Goal: Use online tool/utility: Utilize a website feature to perform a specific function

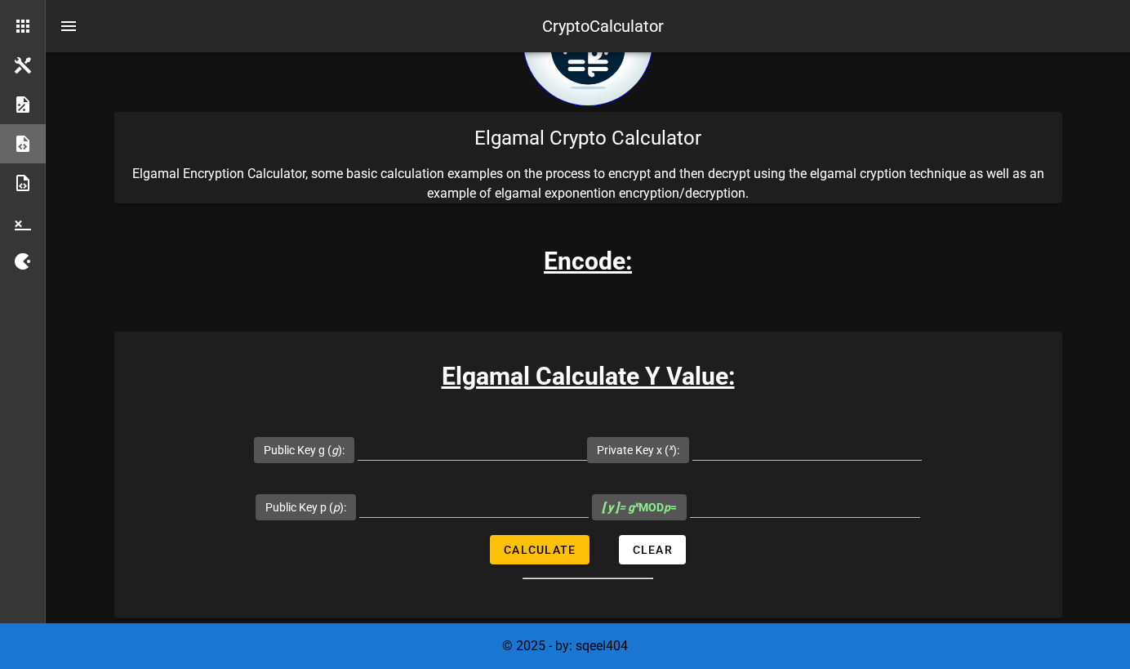
scroll to position [87, 0]
click at [409, 496] on input "Public Key p ( p ):" at bounding box center [473, 503] width 229 height 26
paste input "29"
type input "29"
click at [434, 447] on input "Public Key g ( g ):" at bounding box center [472, 446] width 229 height 26
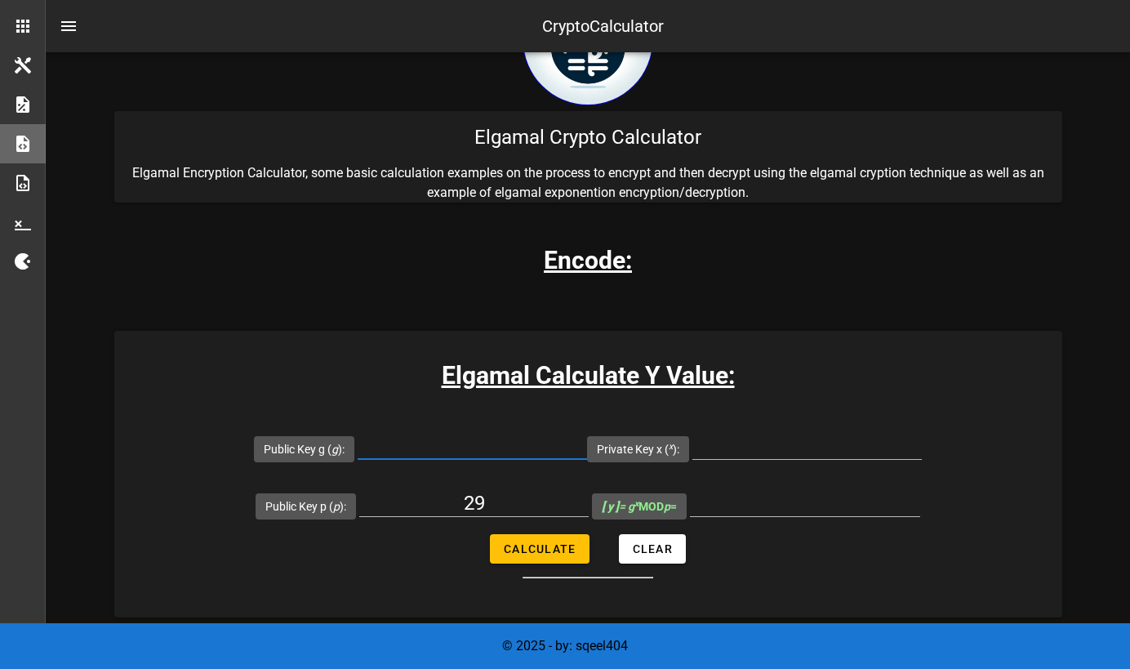
paste input "5"
type input "5"
click at [820, 450] on input "Private Key x ( x ):" at bounding box center [806, 446] width 229 height 26
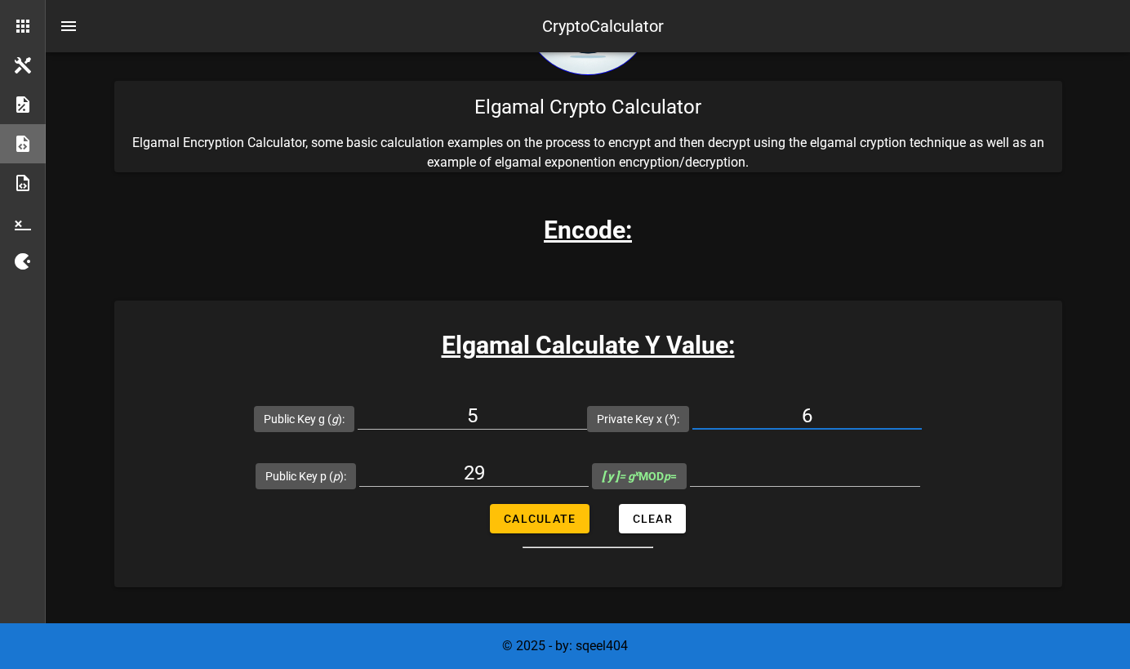
scroll to position [119, 0]
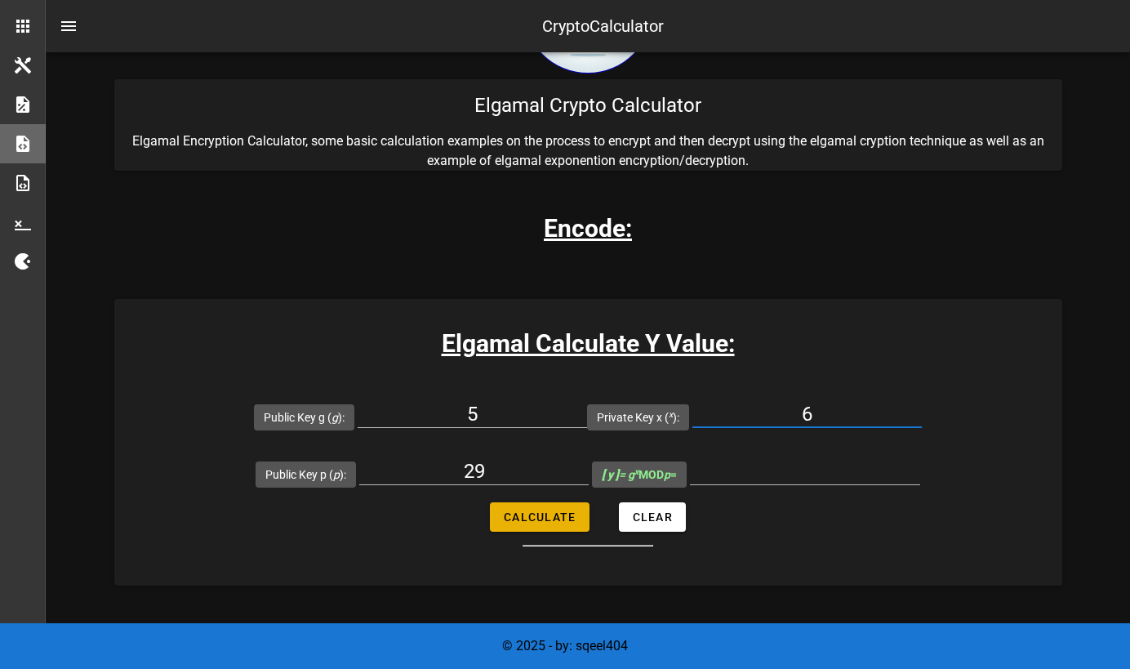
type input "6"
click at [538, 526] on button "Calculate" at bounding box center [539, 516] width 99 height 29
type input "23"
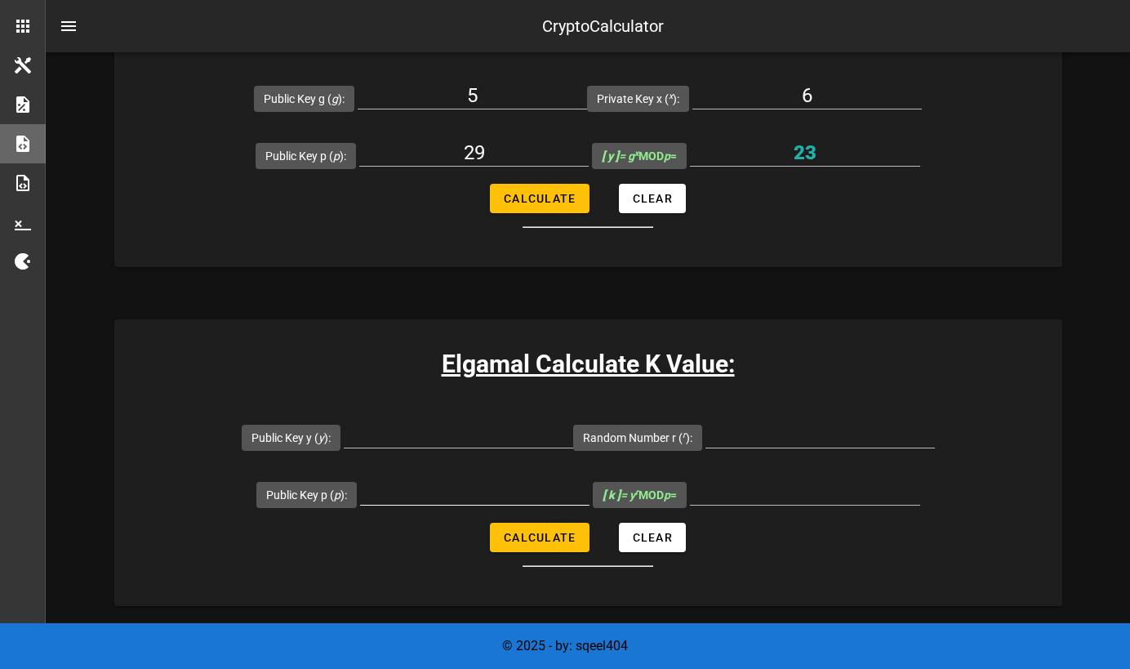
scroll to position [470, 0]
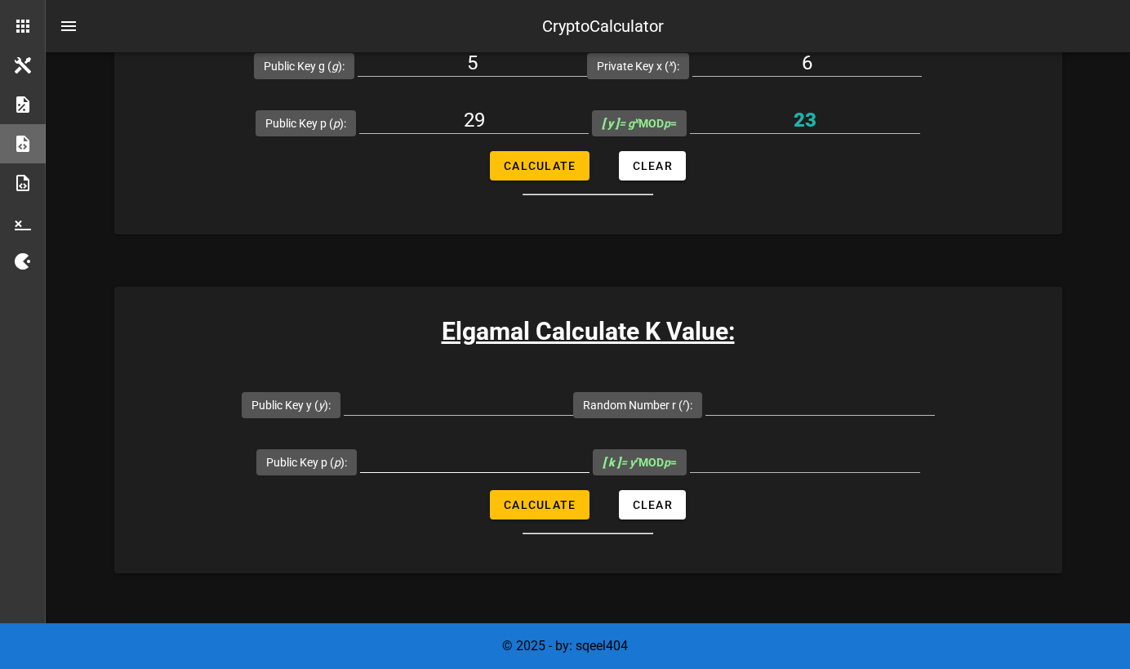
click at [459, 463] on input "Public Key p ( p ):" at bounding box center [474, 459] width 229 height 26
click at [407, 394] on input "Public Key y ( y ):" at bounding box center [458, 402] width 229 height 26
type input "23"
click at [422, 469] on input "Public Key p ( p ):" at bounding box center [474, 459] width 229 height 26
type input "29"
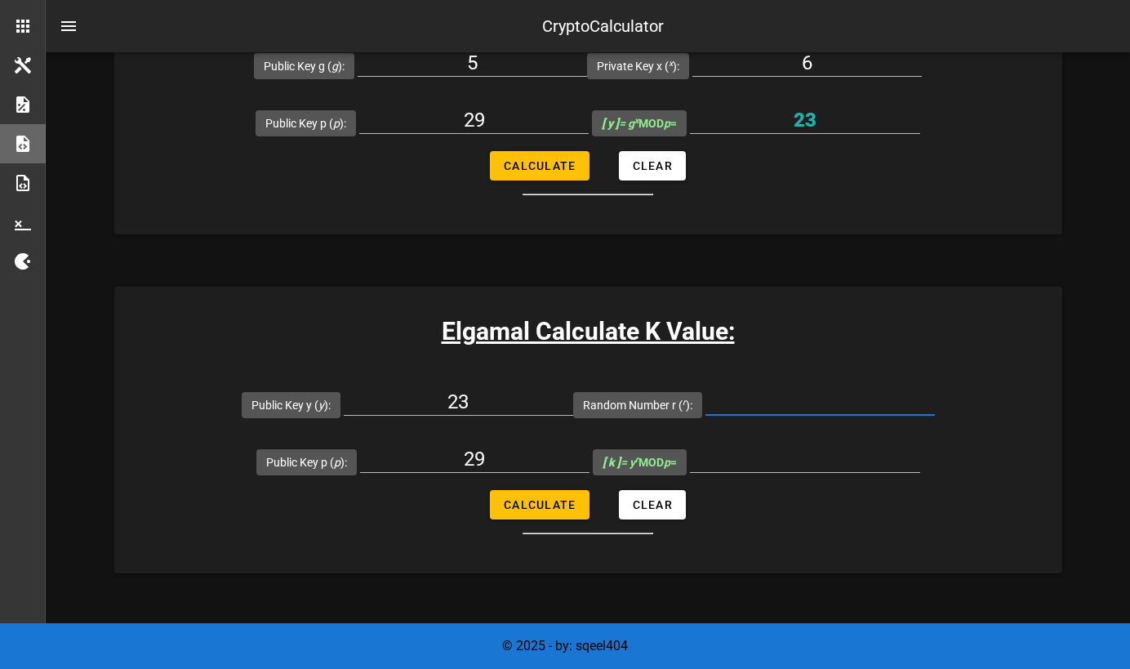
click at [775, 404] on input "Random Number r ( r ):" at bounding box center [819, 402] width 229 height 26
type input "10"
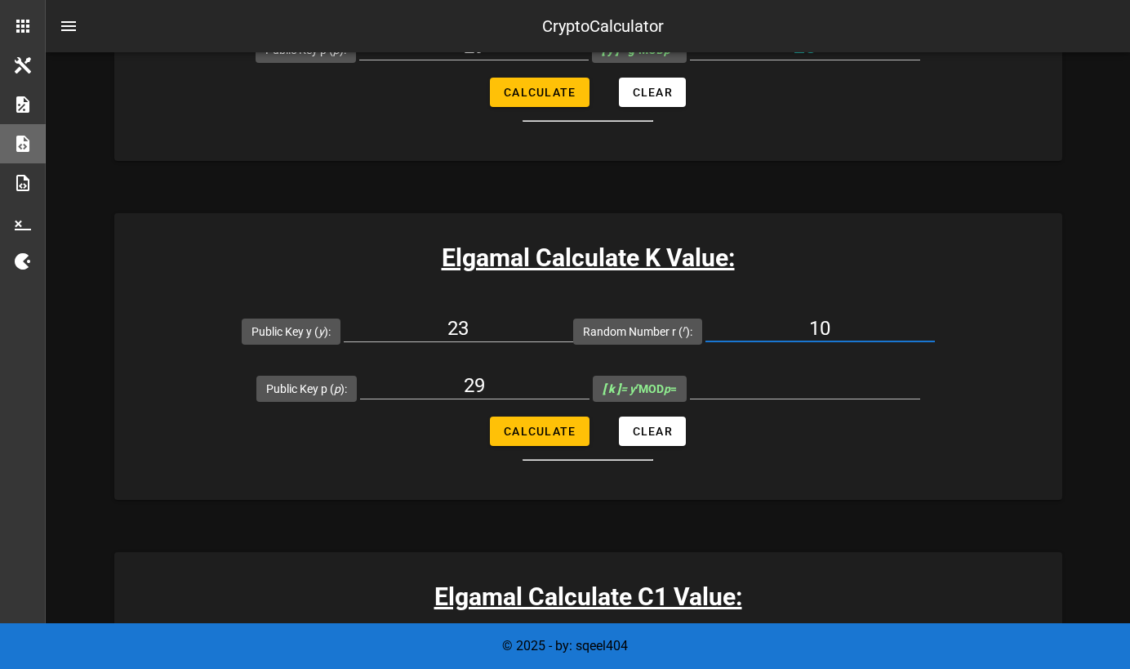
scroll to position [545, 0]
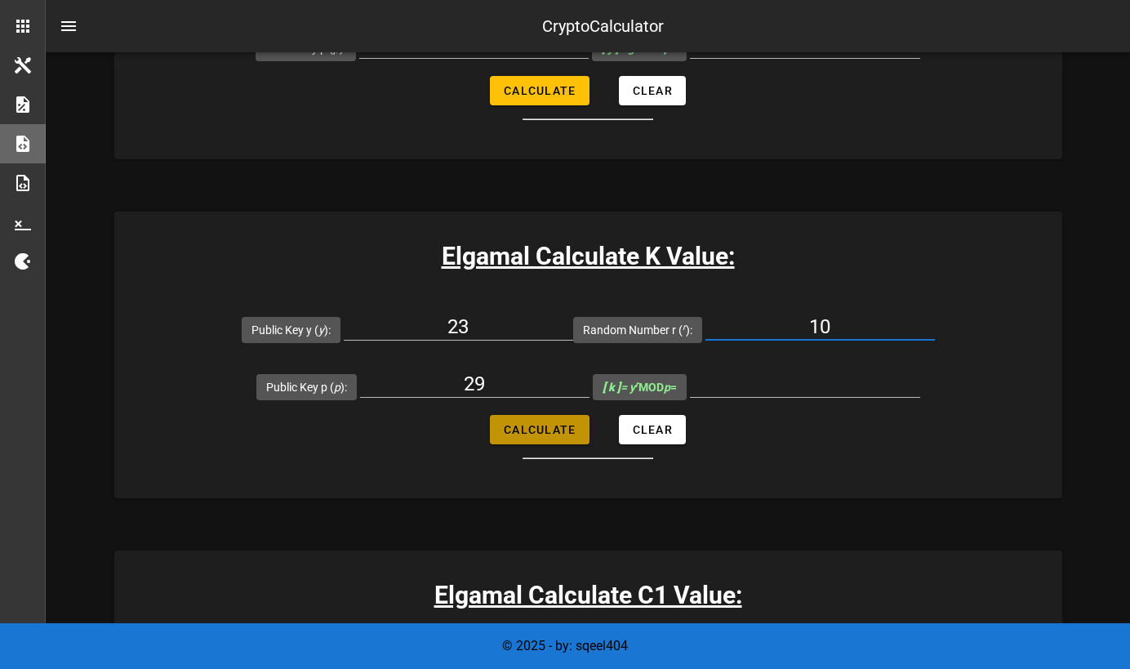
click at [515, 428] on span "Calculate" at bounding box center [539, 429] width 73 height 13
type input "16"
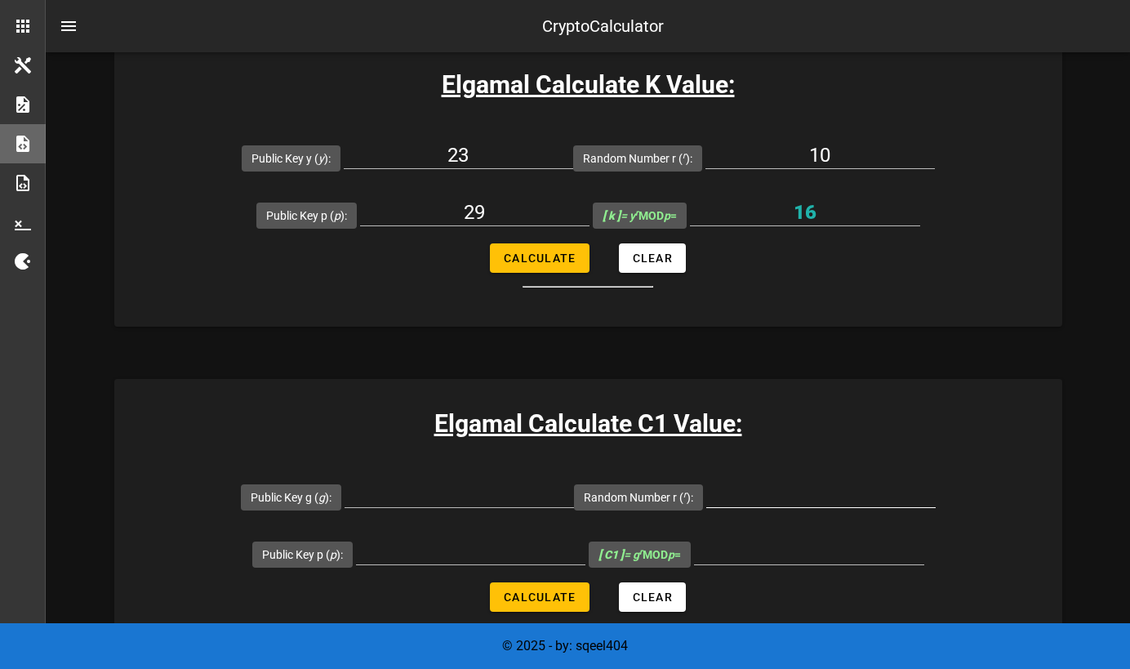
scroll to position [714, 0]
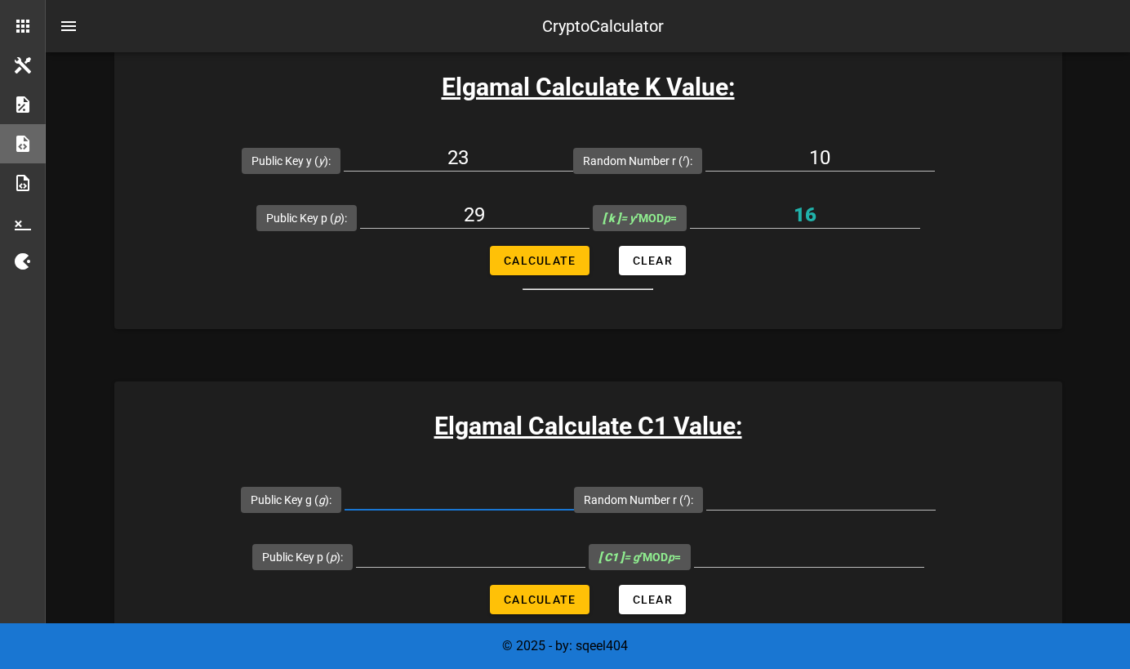
click at [415, 497] on input "Public Key g ( g ):" at bounding box center [458, 496] width 229 height 26
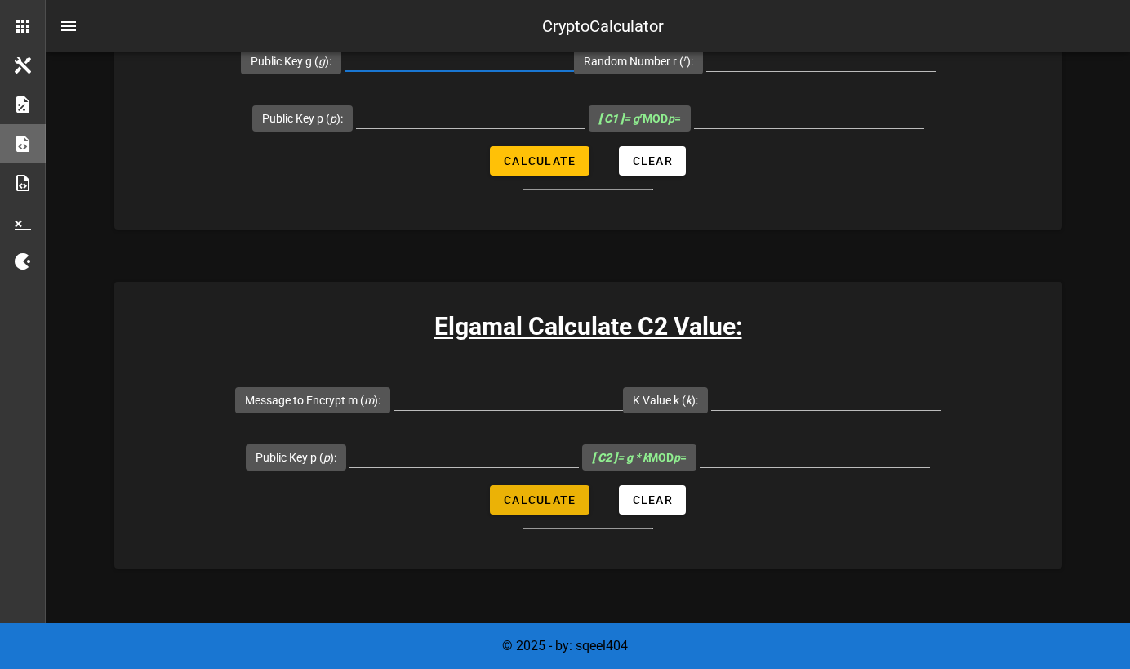
scroll to position [1159, 0]
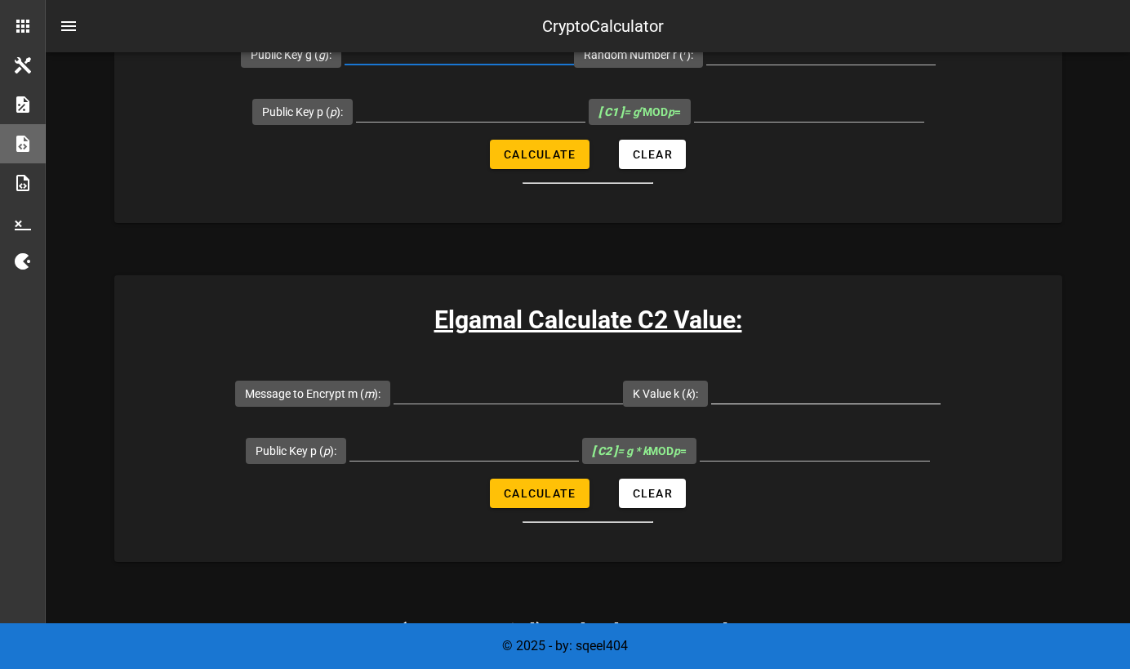
click at [750, 384] on input "K Value k ( k ):" at bounding box center [825, 390] width 229 height 26
type input "16"
click at [468, 452] on input "Public Key p ( p ):" at bounding box center [463, 447] width 229 height 26
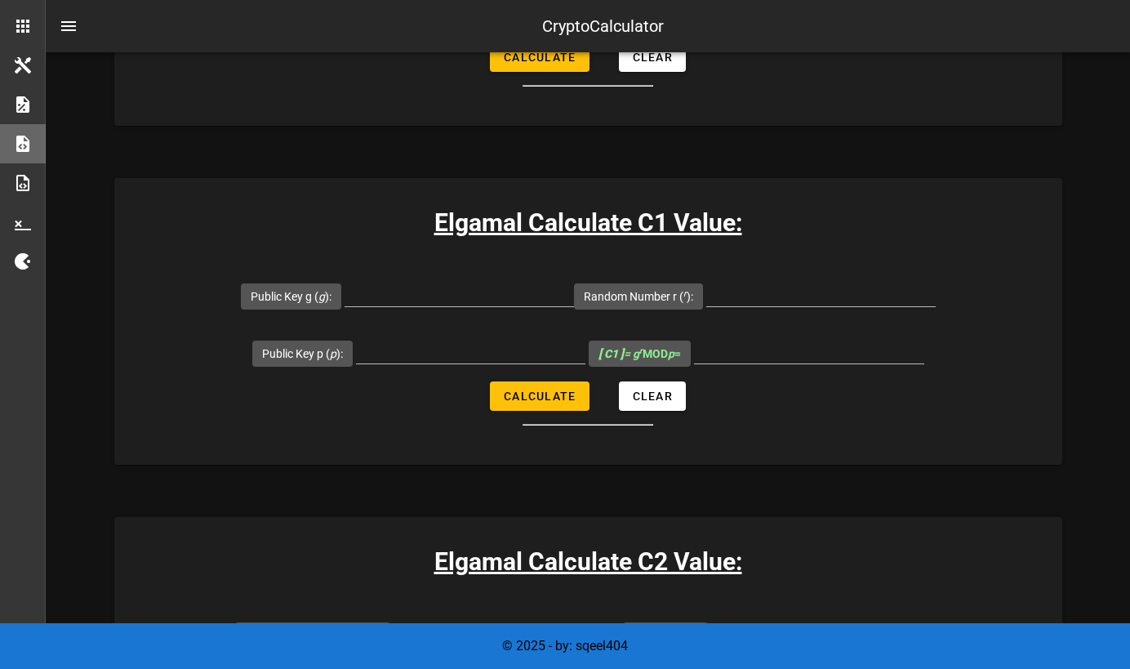
scroll to position [911, 0]
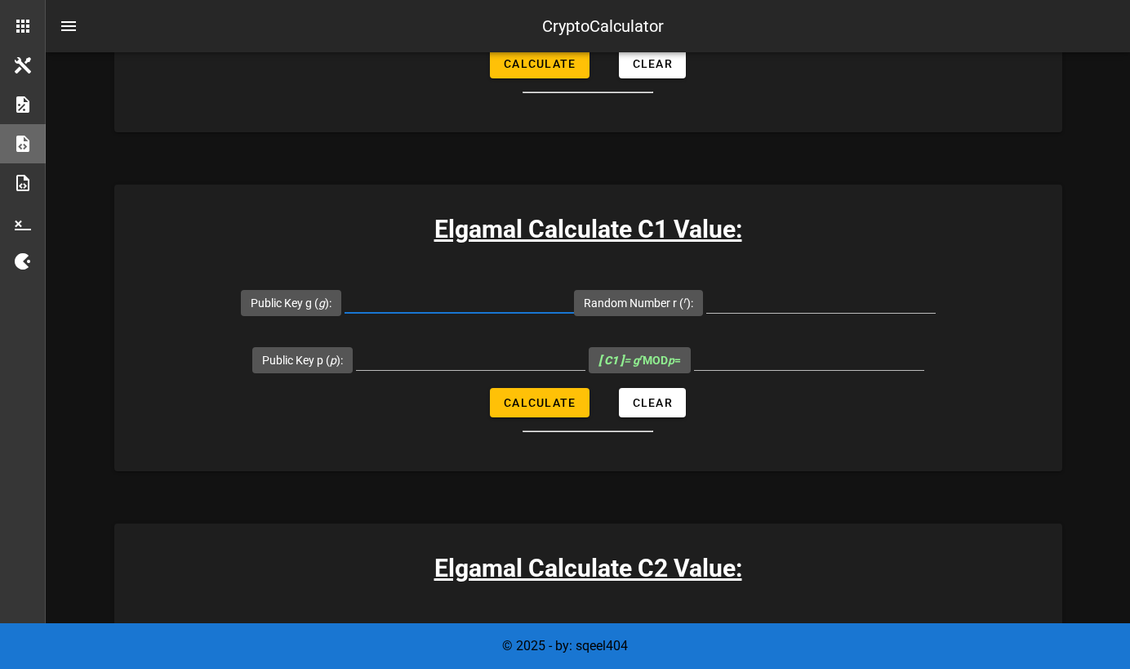
click at [388, 303] on input "Public Key g ( g ):" at bounding box center [458, 300] width 229 height 26
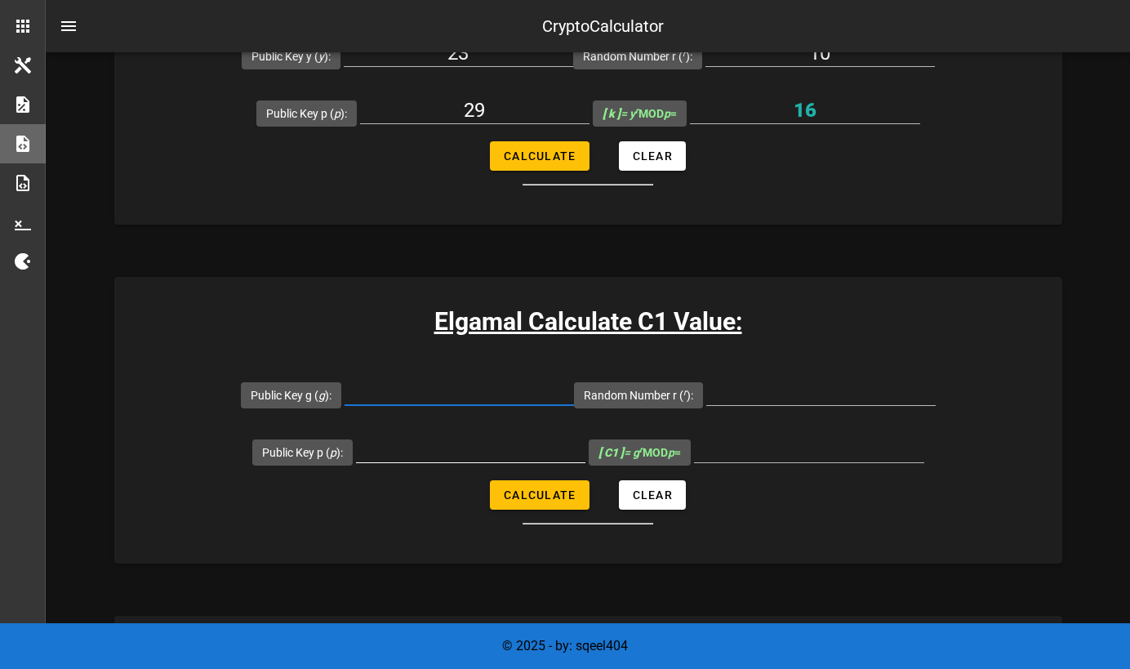
scroll to position [771, 0]
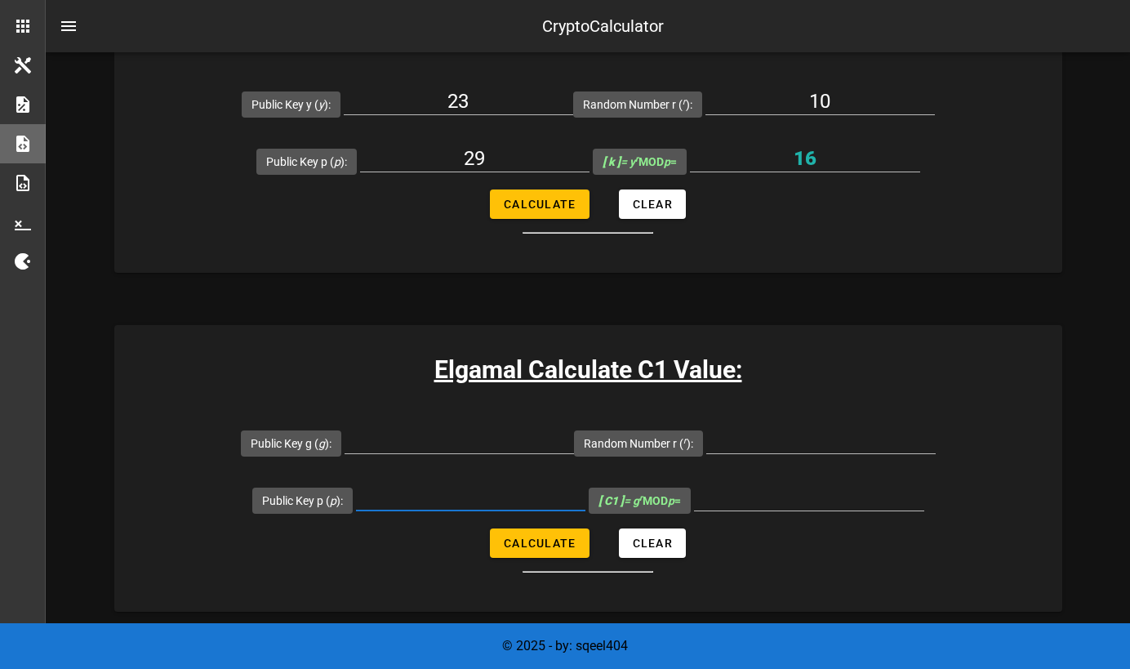
click at [403, 496] on input "Public Key p ( p ):" at bounding box center [470, 497] width 229 height 26
type input "29"
click at [447, 439] on input "Public Key g ( g ):" at bounding box center [458, 440] width 229 height 26
type input "5"
click at [796, 443] on input "Random Number r ( r ):" at bounding box center [820, 440] width 229 height 26
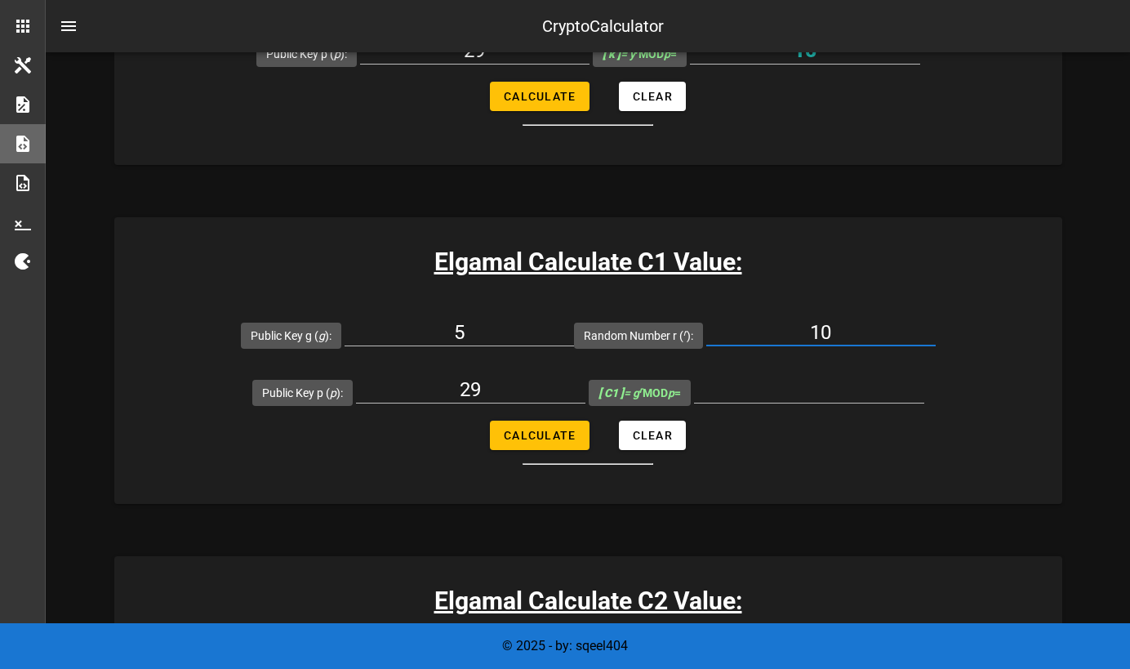
scroll to position [884, 0]
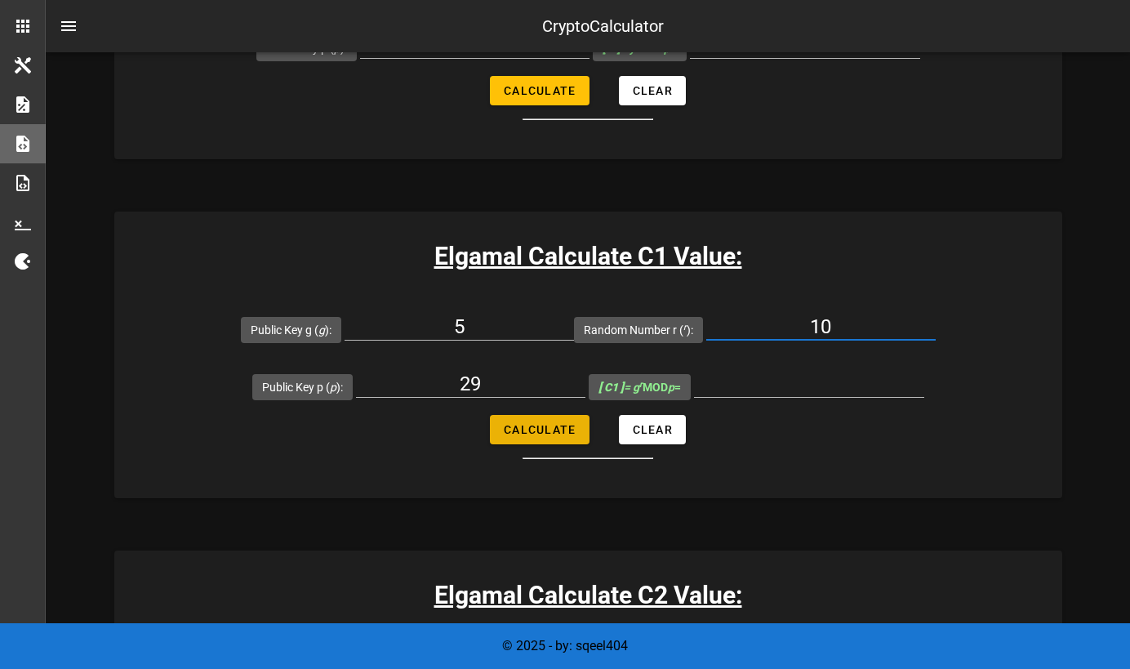
type input "10"
click at [544, 428] on span "Calculate" at bounding box center [539, 429] width 73 height 13
type input "20"
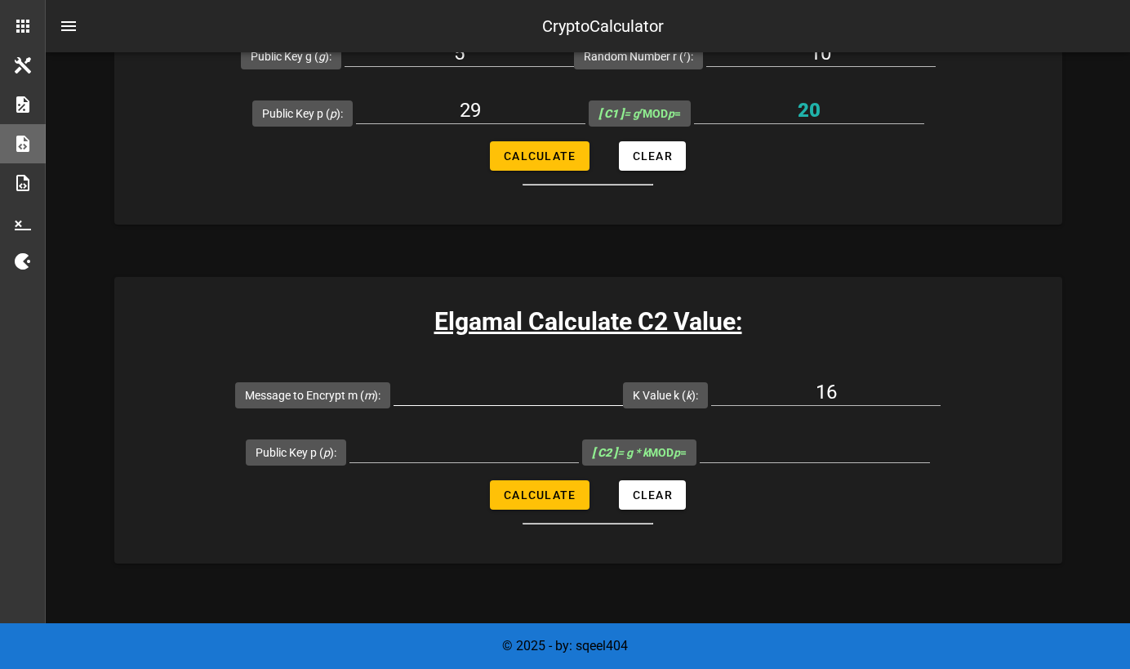
scroll to position [1159, 0]
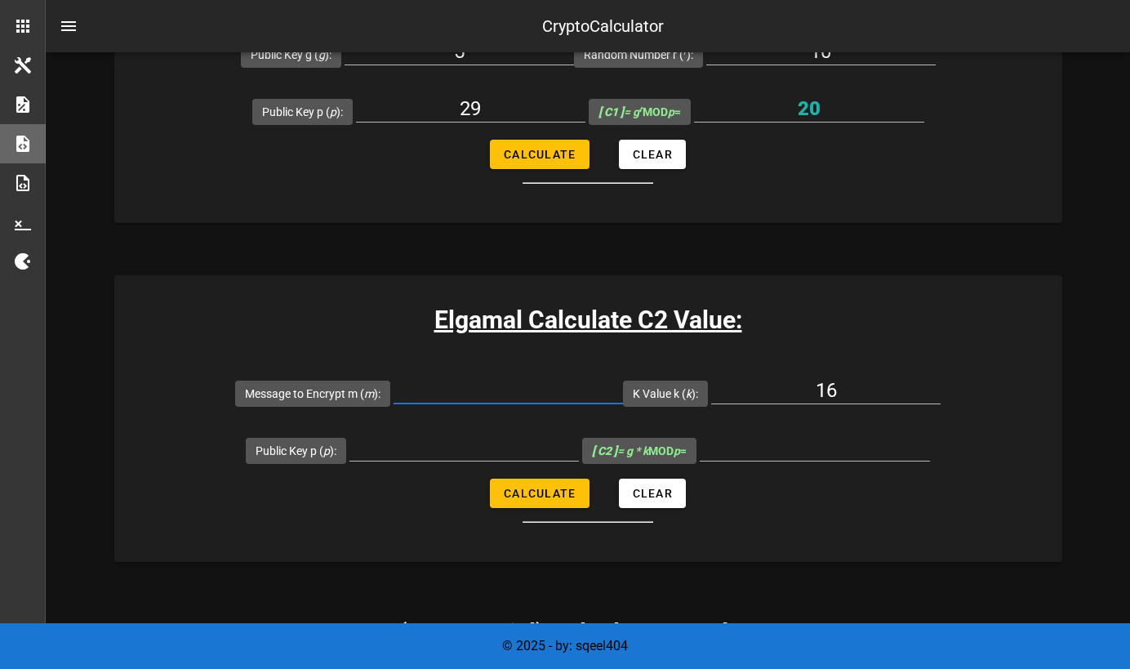
click at [549, 395] on input "Message to Encrypt m ( m ):" at bounding box center [507, 390] width 229 height 26
click at [435, 447] on input "Public Key p ( p ):" at bounding box center [463, 447] width 229 height 26
type input "29"
click at [509, 387] on input "Message to Encrypt m ( m ):" at bounding box center [507, 390] width 229 height 26
click at [549, 402] on div "7" at bounding box center [507, 399] width 229 height 44
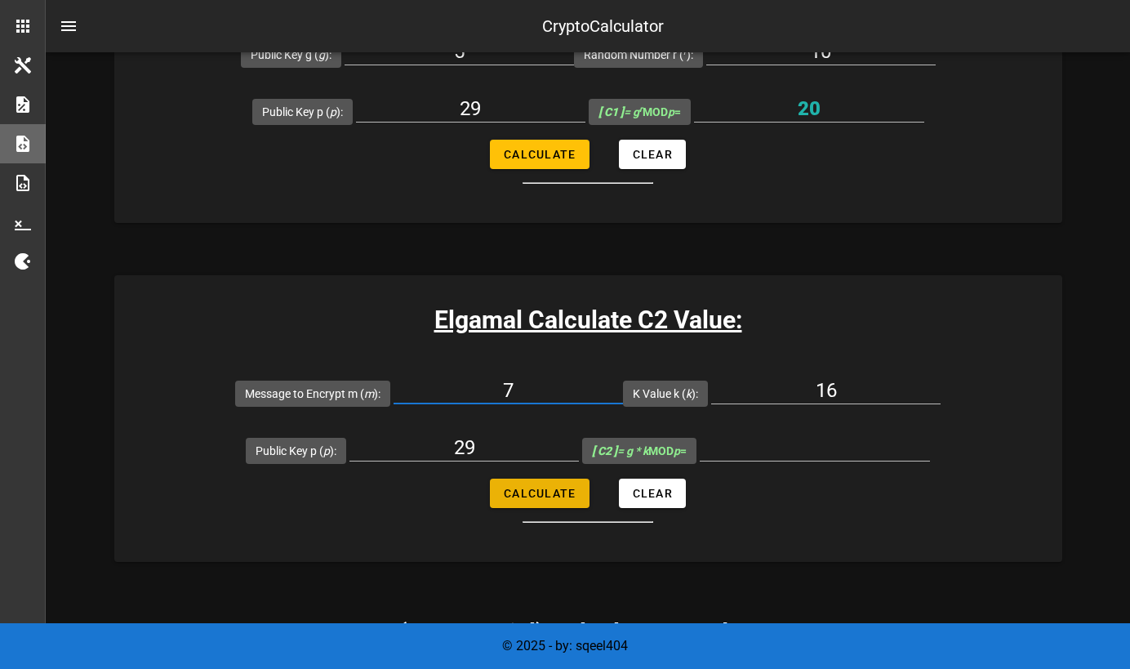
type input "7"
click at [543, 487] on span "Calculate" at bounding box center [539, 493] width 73 height 13
type input "25"
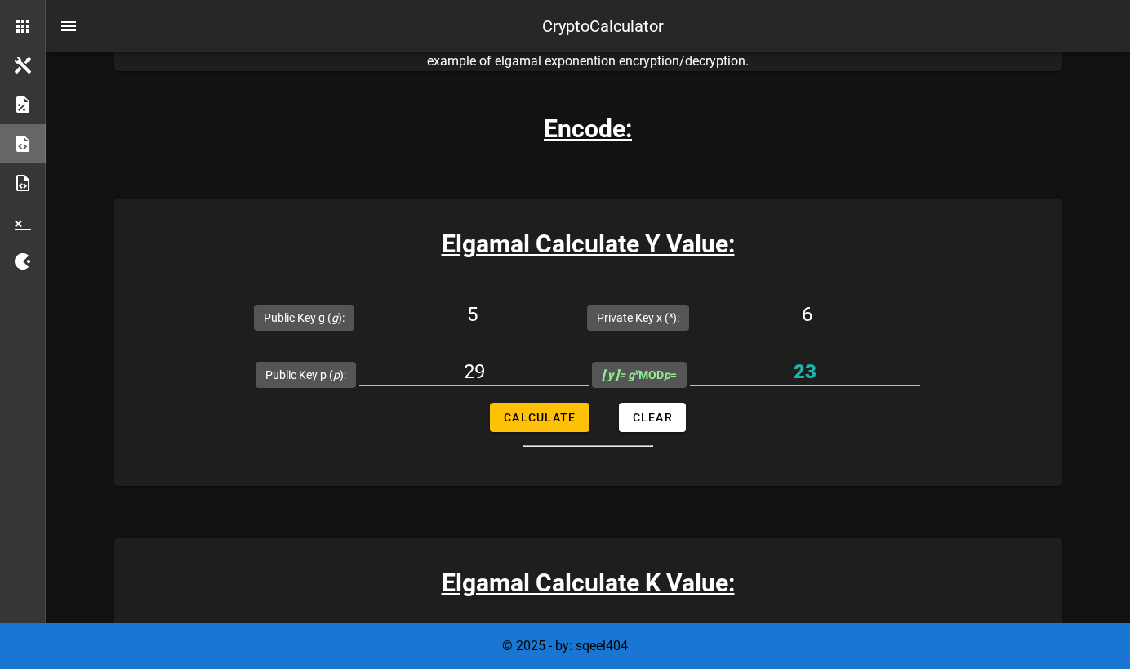
scroll to position [107, 0]
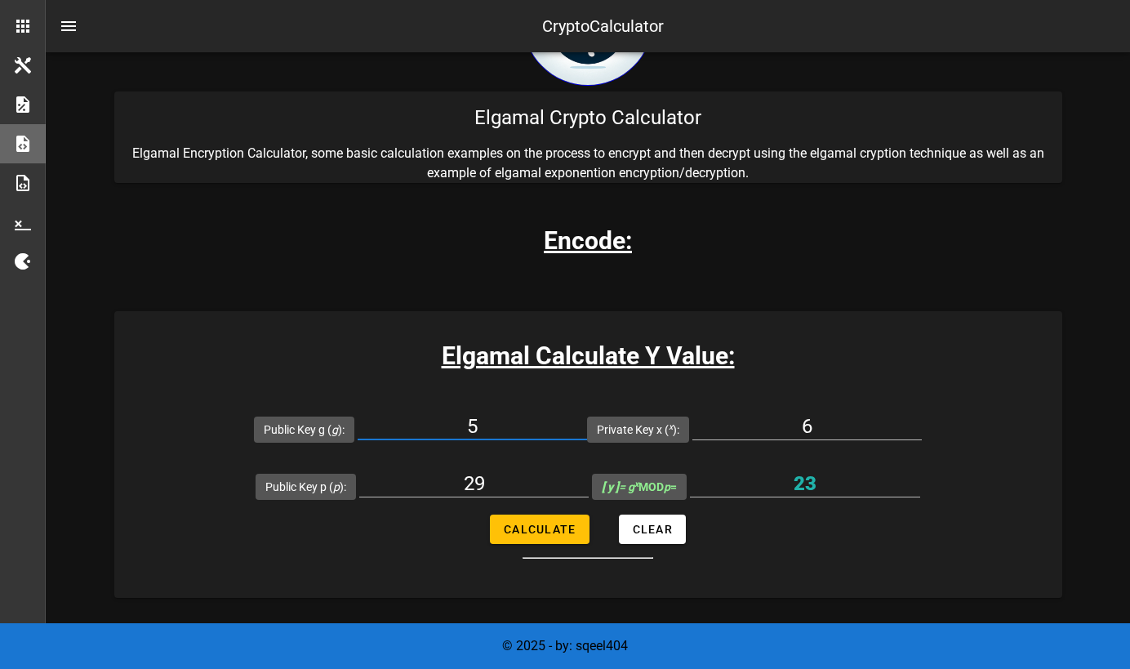
click at [479, 431] on input "5" at bounding box center [472, 426] width 229 height 26
click at [480, 430] on input "5" at bounding box center [472, 426] width 229 height 26
paste input "1153489927256167624492531371701433174049009453260983495981434692190568986986226…"
type input "1153489927256167624492531371701433174049009453260983495981434692190568986986226…"
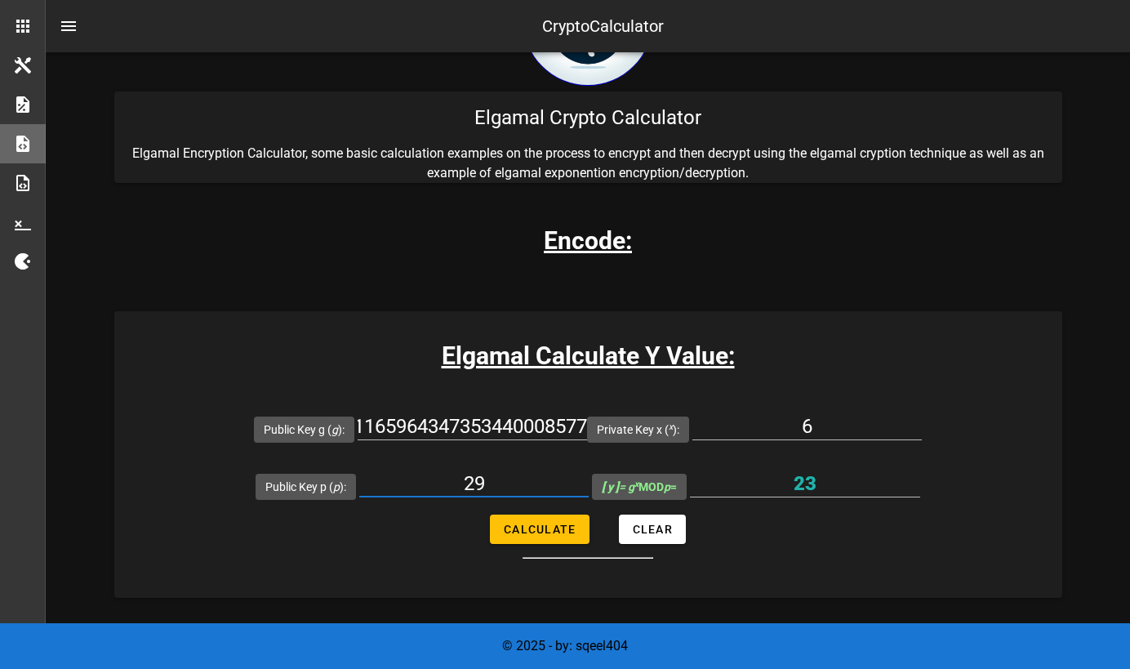
click at [463, 480] on input "29" at bounding box center [473, 483] width 229 height 26
paste input "1153489927256167624492531371701433174049009453260983495981434692190568986986226…"
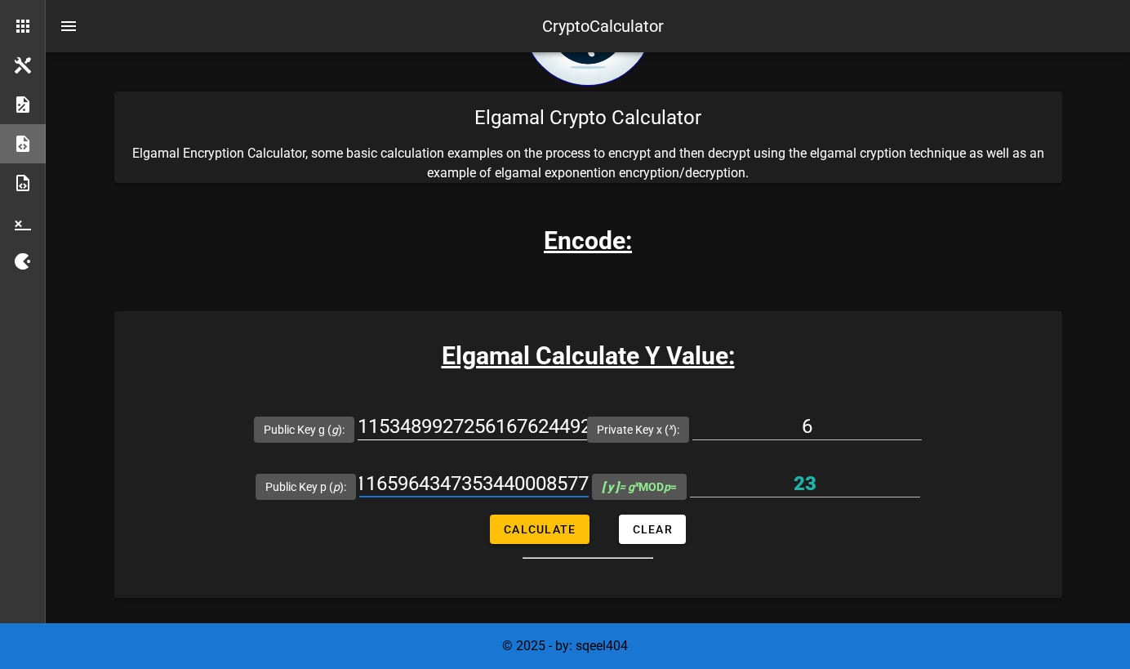
type input "1153489927256167624492531371701433174049009453260983495981434692190568986986226…"
click at [442, 435] on input "1153489927256167624492531371701433174049009453260983495981434692190568986986226…" at bounding box center [472, 426] width 229 height 26
paste input "2"
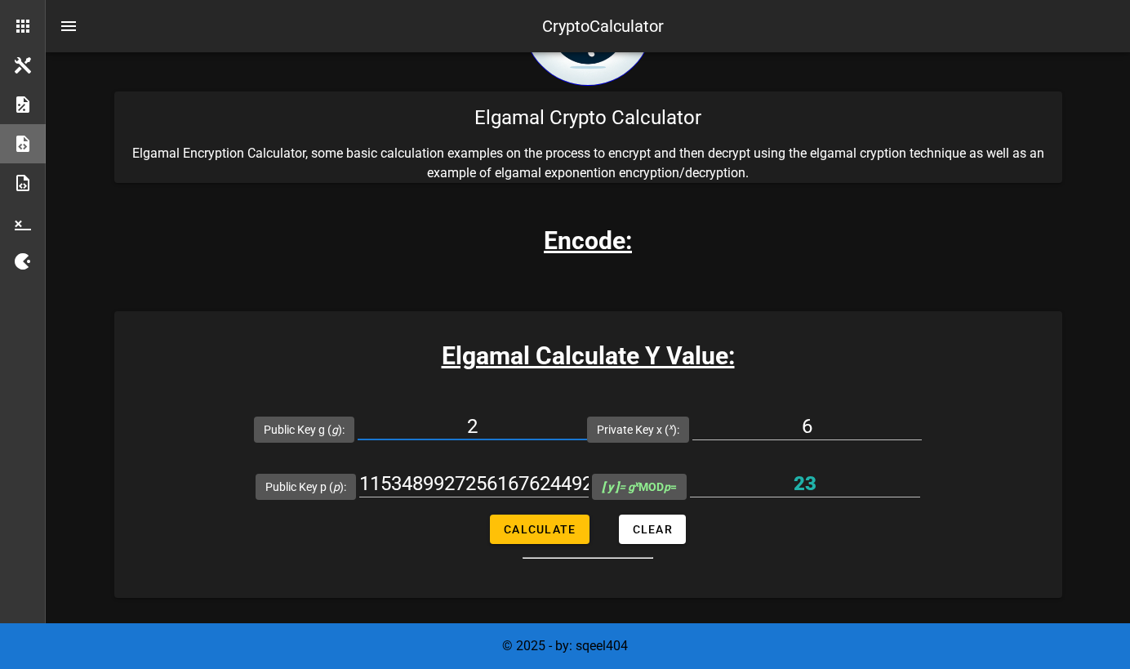
type input "2"
click at [808, 423] on input "6" at bounding box center [806, 426] width 229 height 26
paste input "1007"
type input "1007"
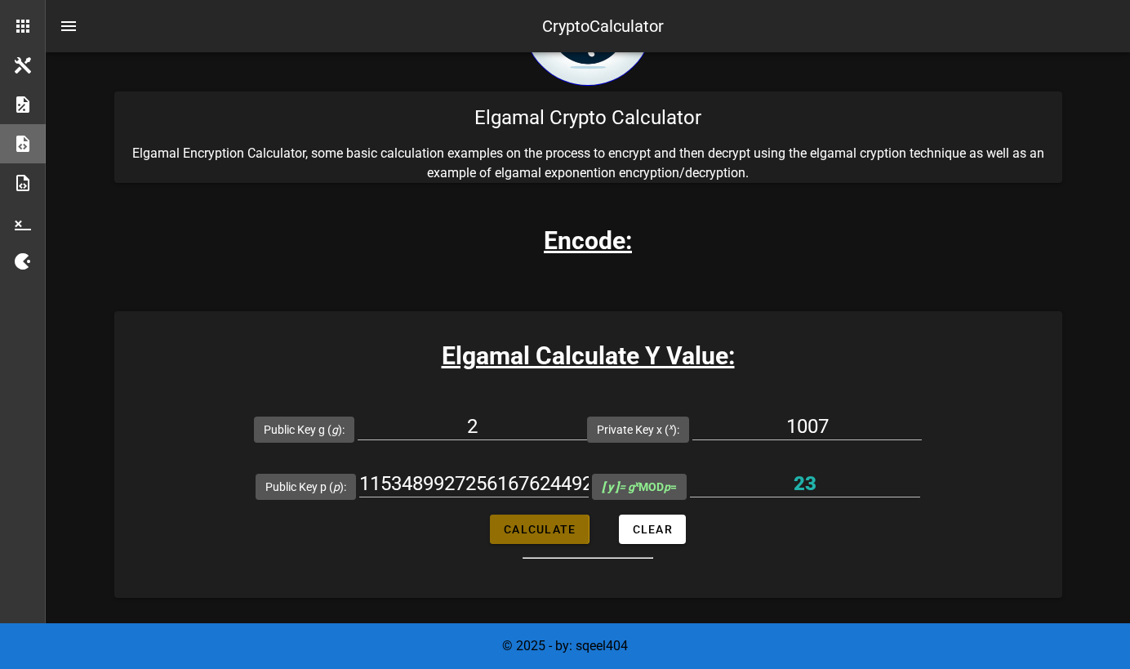
click at [574, 529] on span "Calculate" at bounding box center [539, 528] width 73 height 13
type input "3588482756928295630140943685051615894367297718030112874166464509736235480183708…"
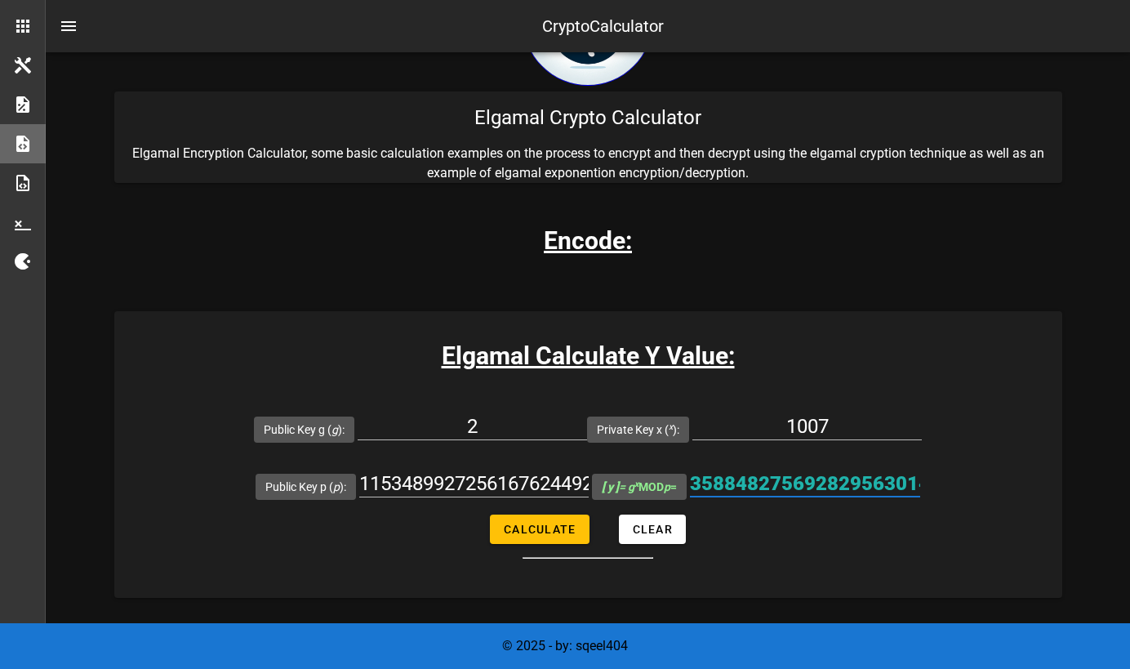
click at [773, 480] on input "3588482756928295630140943685051615894367297718030112874166464509736235480183708…" at bounding box center [805, 483] width 230 height 26
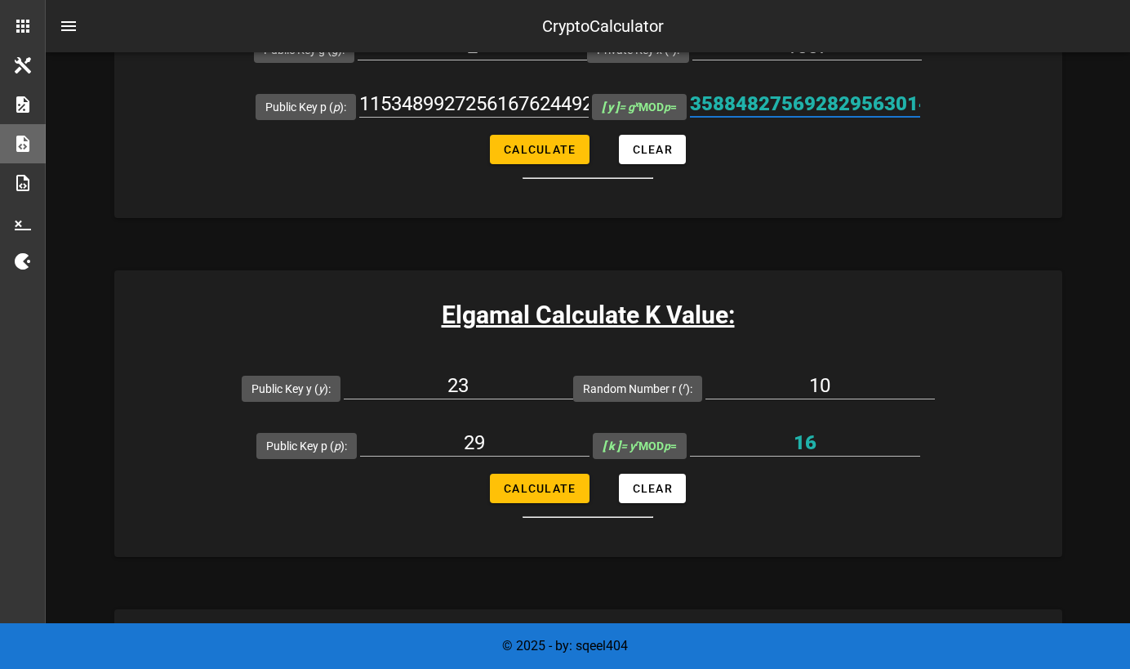
scroll to position [486, 0]
click at [458, 381] on input "23" at bounding box center [458, 386] width 229 height 26
paste input "3588482756928295630140943685051615894367297718030112874166464509736235480183708…"
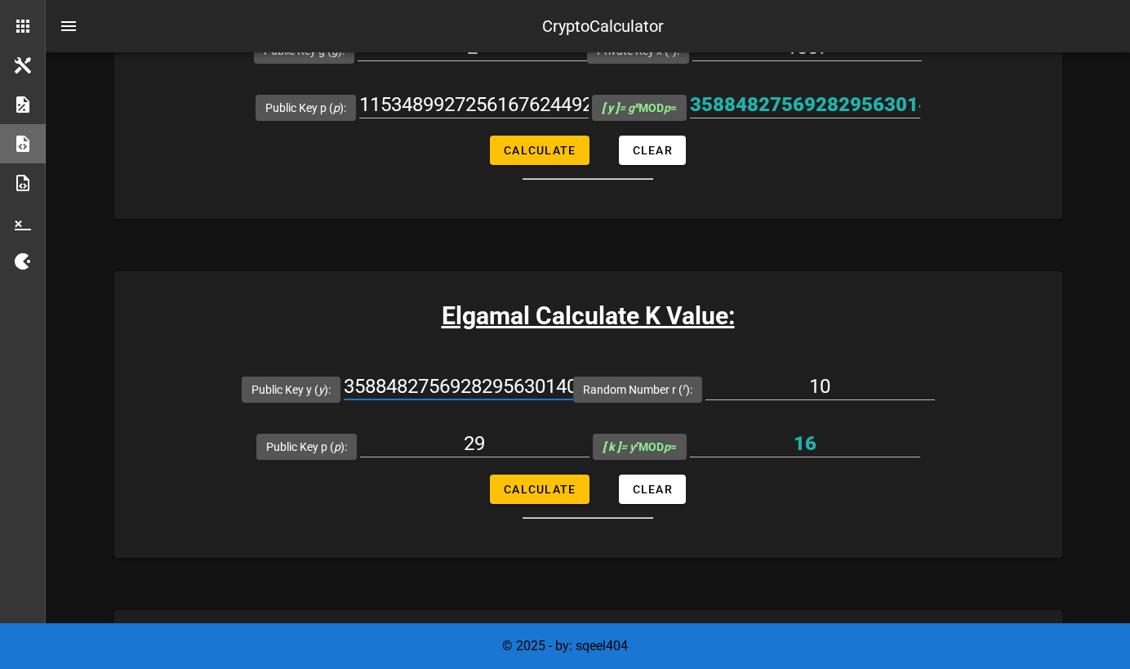
scroll to position [0, 1482]
type input "3588482756928295630140943685051615894367297718030112874166464509736235480183708…"
click at [421, 101] on input "1153489927256167624492531371701433174049009453260983495981434692190568986986226…" at bounding box center [473, 104] width 229 height 26
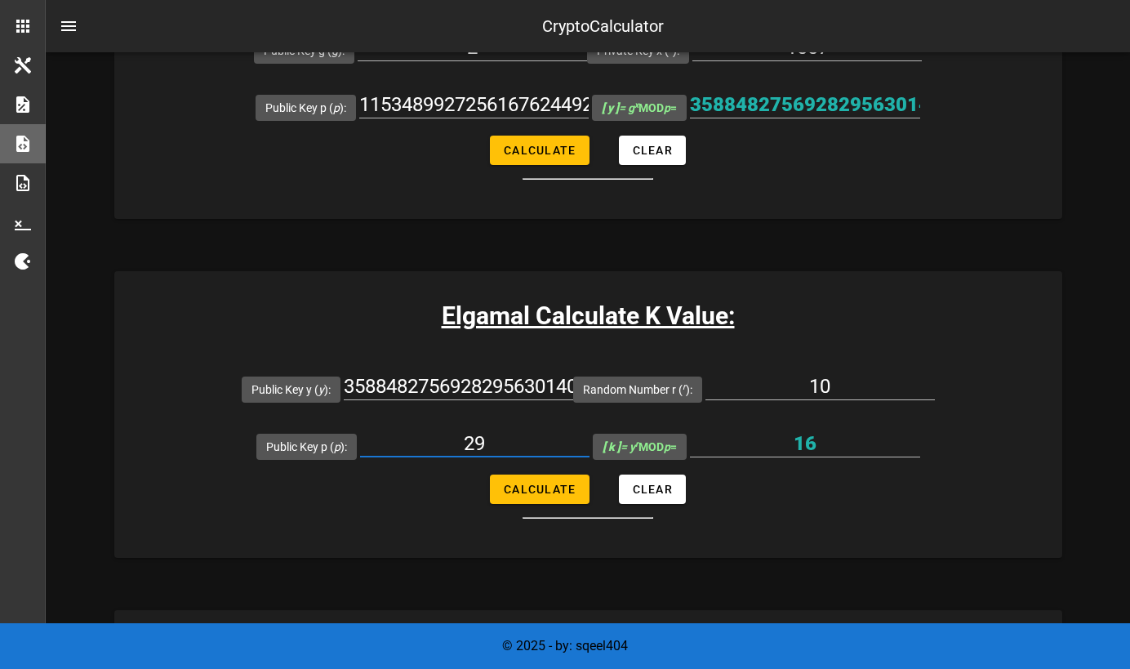
click at [467, 454] on input "29" at bounding box center [474, 443] width 229 height 26
paste input "1153489927256167624492531371701433174049009453260983495981434692190568986986226…"
type input "1153489927256167624492531371701433174049009453260983495981434692190568986986226…"
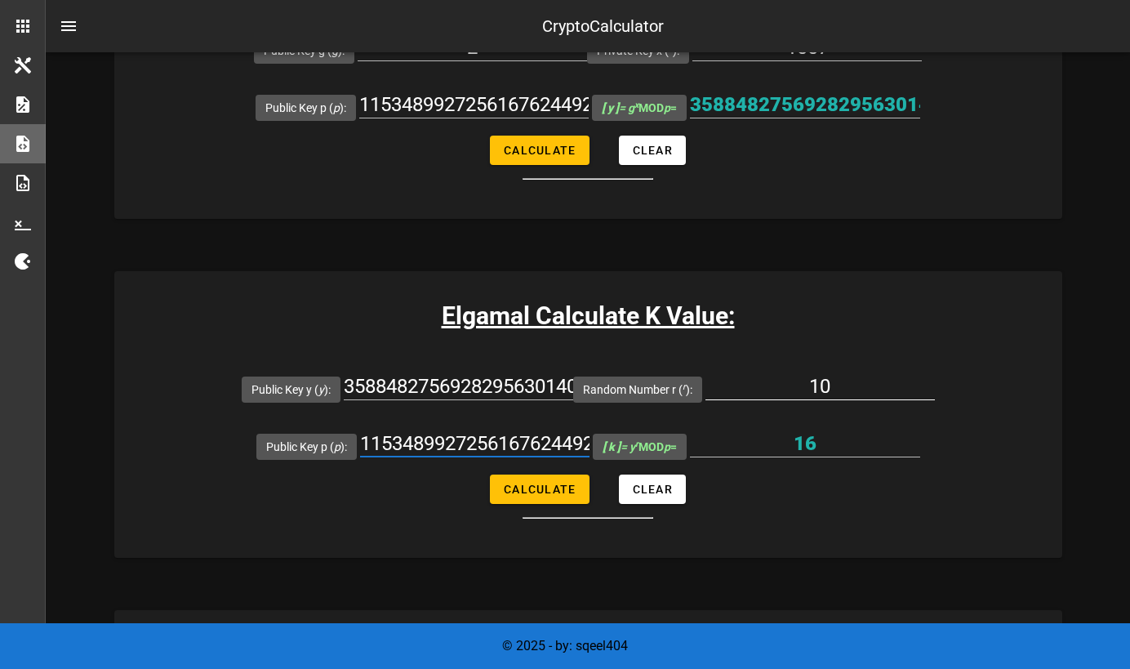
click at [816, 385] on input "10" at bounding box center [819, 386] width 229 height 26
click at [815, 379] on input "10" at bounding box center [819, 386] width 229 height 26
paste input "545131"
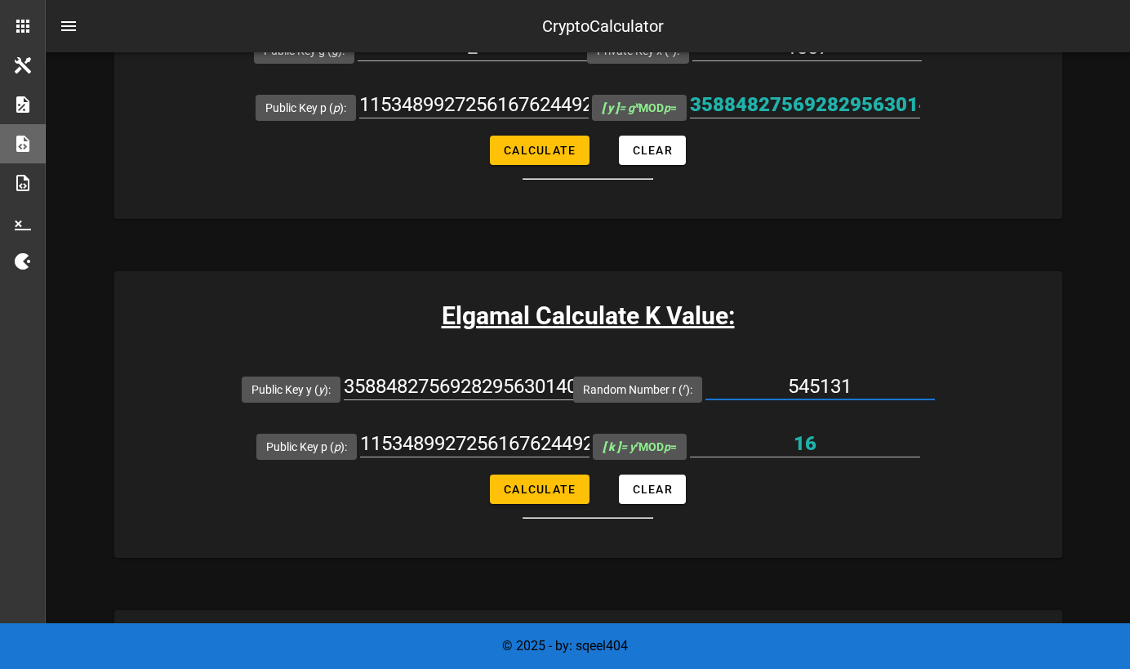
type input "545131"
click at [541, 487] on span "Calculate" at bounding box center [539, 488] width 73 height 13
type input "5869049954965799521451000871192353202089466267783348464091194827008162338767254…"
click at [766, 442] on input "5869049954965799521451000871192353202089466267783348464091194827008162338767254…" at bounding box center [805, 443] width 230 height 26
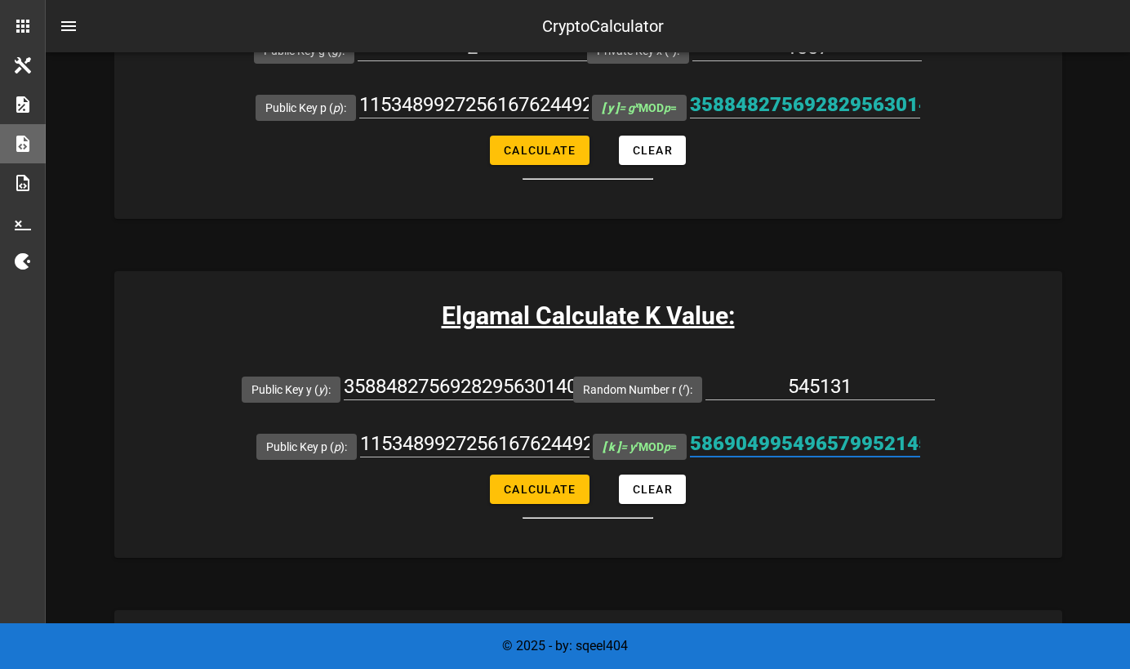
click at [773, 444] on input "5869049954965799521451000871192353202089466267783348464091194827008162338767254…" at bounding box center [805, 443] width 230 height 26
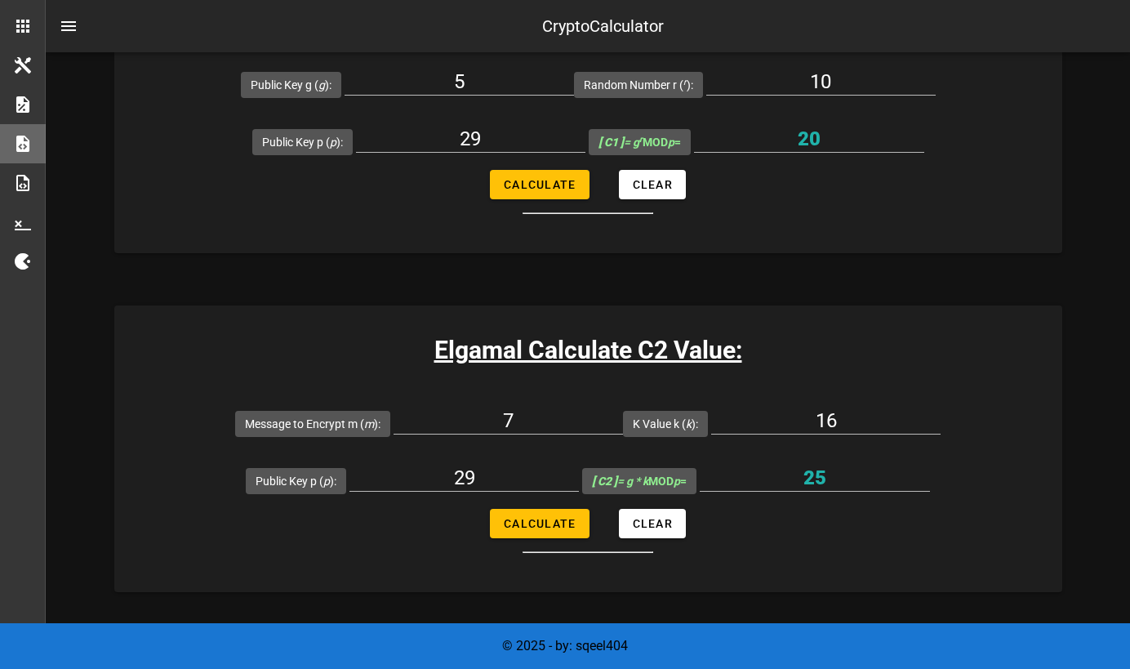
scroll to position [1202, 0]
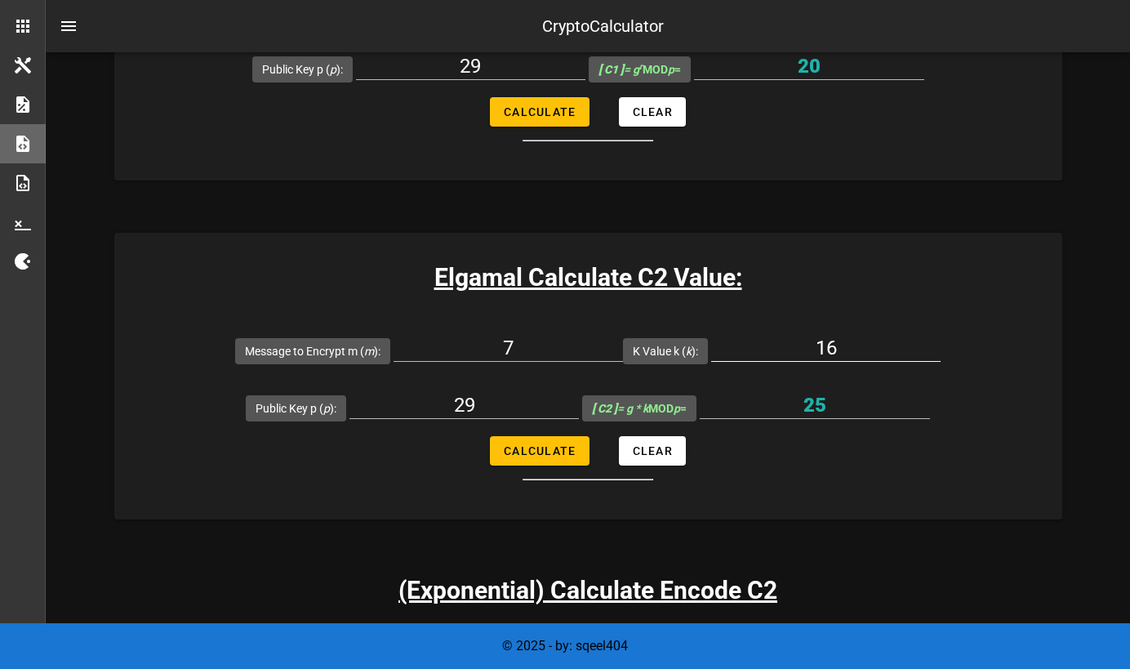
click at [820, 352] on input "16" at bounding box center [825, 348] width 229 height 26
paste input "5869049954965799521451000871192353202089466267783348464091194827008162338767254…"
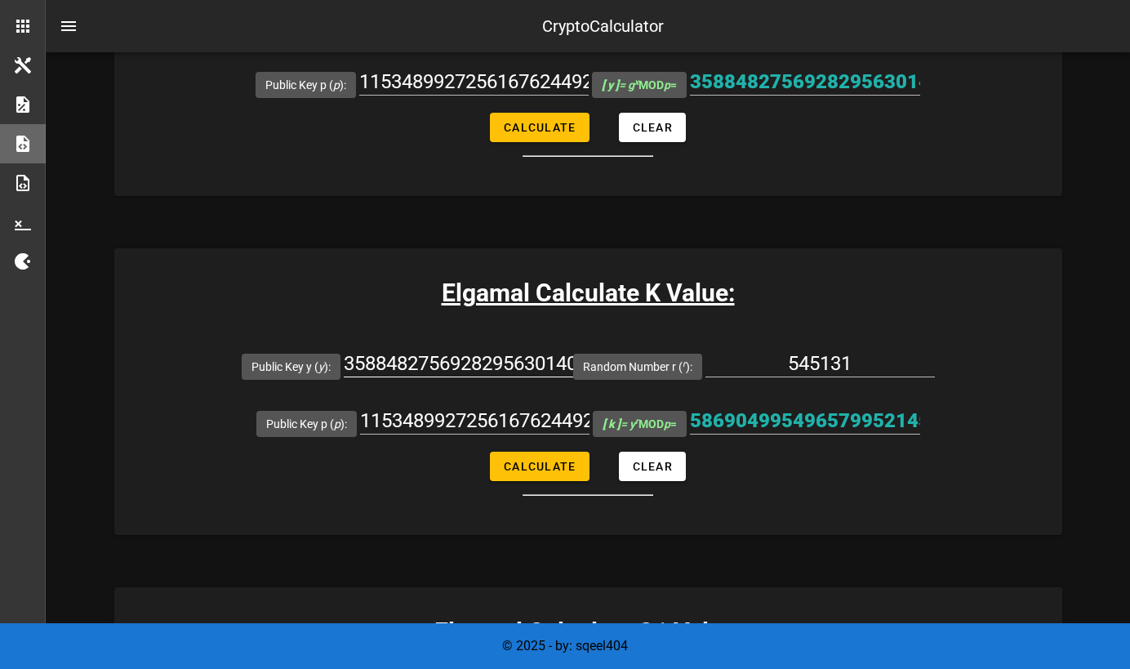
scroll to position [506, 0]
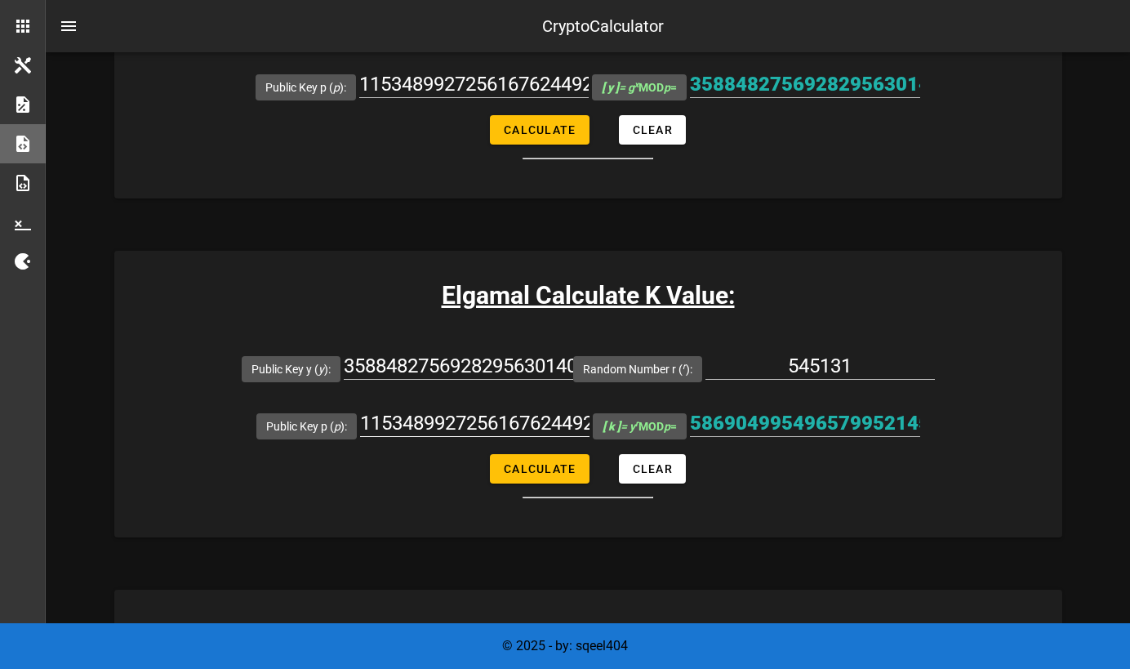
type input "5869049954965799521451000871192353202089466267783348464091194827008162338767254…"
click at [451, 415] on input "1153489927256167624492531371701433174049009453260983495981434692190568986986226…" at bounding box center [474, 423] width 229 height 26
click at [451, 416] on input "1153489927256167624492531371701433174049009453260983495981434692190568986986226…" at bounding box center [474, 423] width 229 height 26
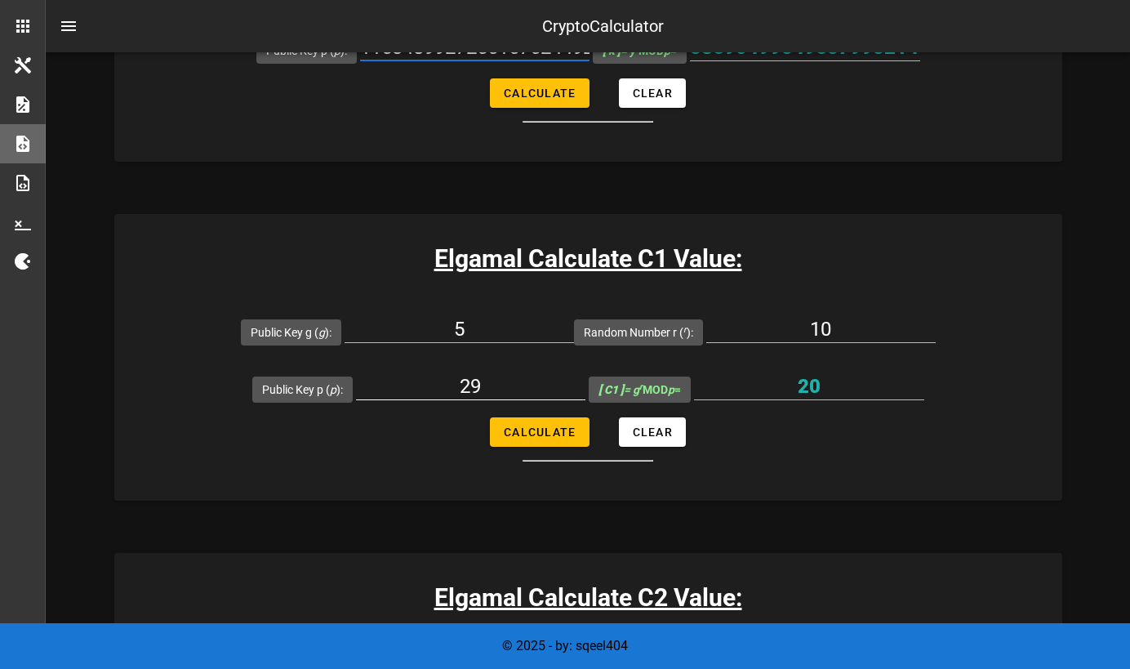
scroll to position [882, 0]
click at [461, 389] on input "29" at bounding box center [470, 386] width 229 height 26
paste input "1153489927256167624492531371701433174049009453260983495981434692190568986986226…"
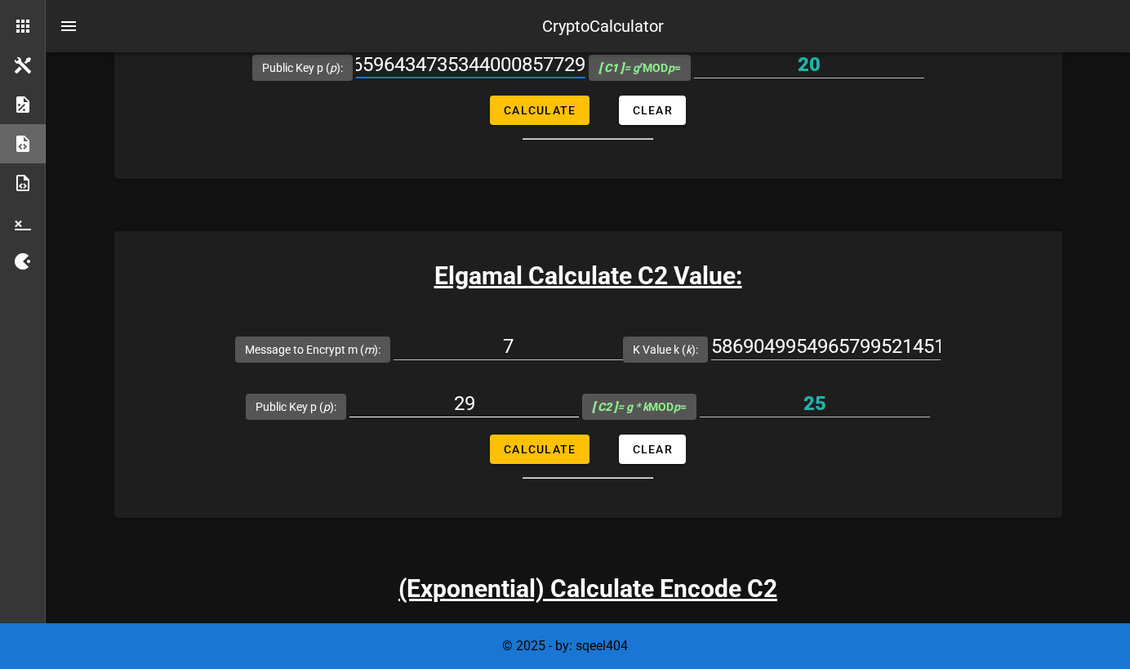
type input "1153489927256167624492531371701433174049009453260983495981434692190568986986226…"
click at [462, 391] on input "29" at bounding box center [463, 403] width 229 height 26
paste input "1153489927256167624492531371701433174049009453260983495981434692190568986986226…"
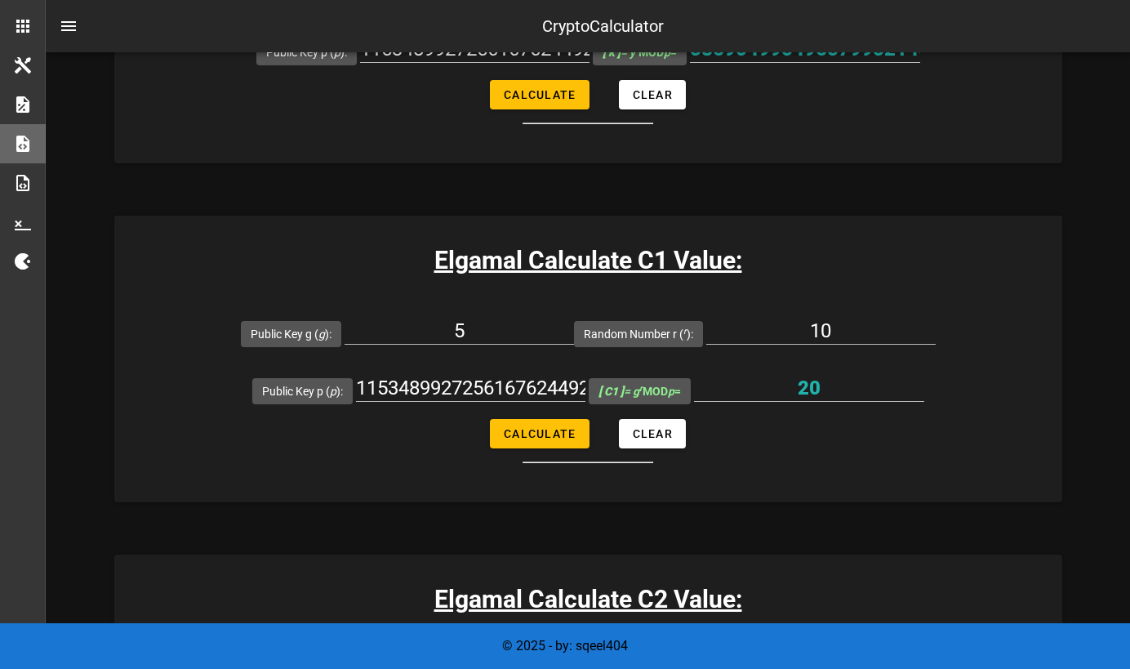
scroll to position [803, 0]
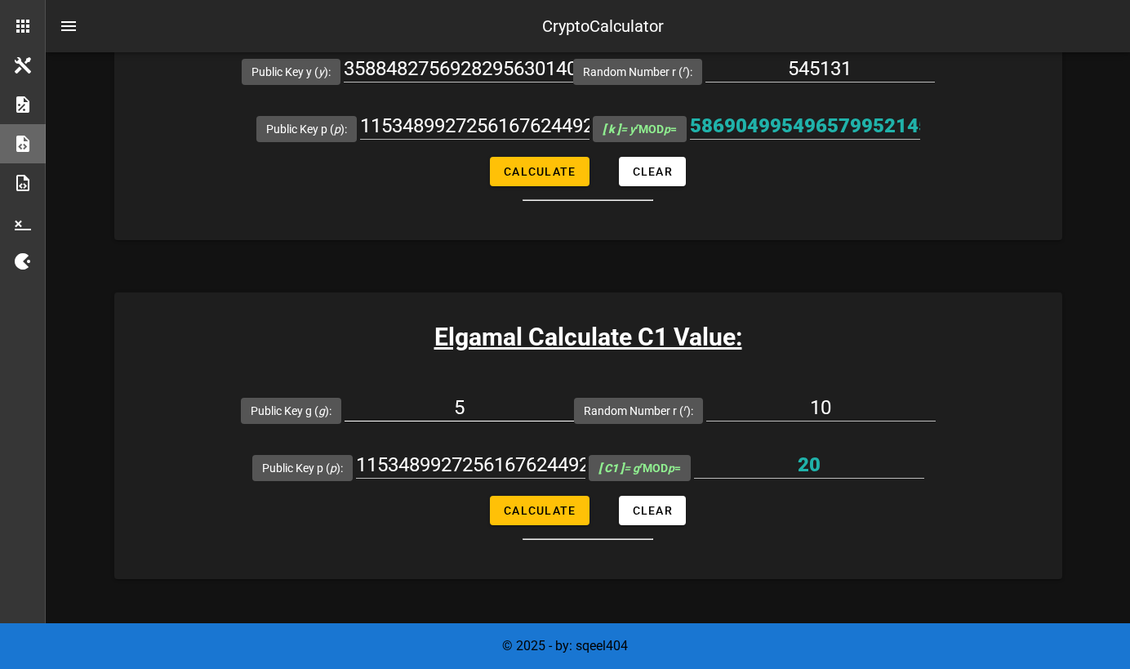
type input "1153489927256167624492531371701433174049009453260983495981434692190568986986226…"
click at [464, 415] on input "5" at bounding box center [458, 407] width 229 height 26
click at [465, 402] on input "5" at bounding box center [458, 407] width 229 height 26
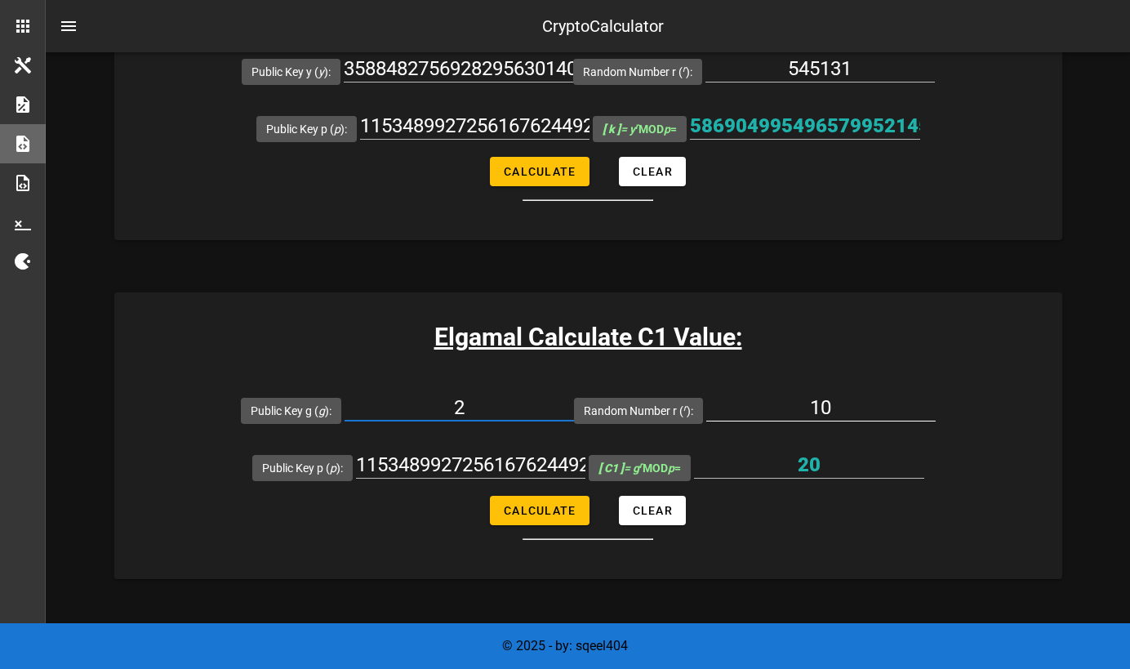
type input "2"
click at [820, 408] on input "10" at bounding box center [820, 407] width 229 height 26
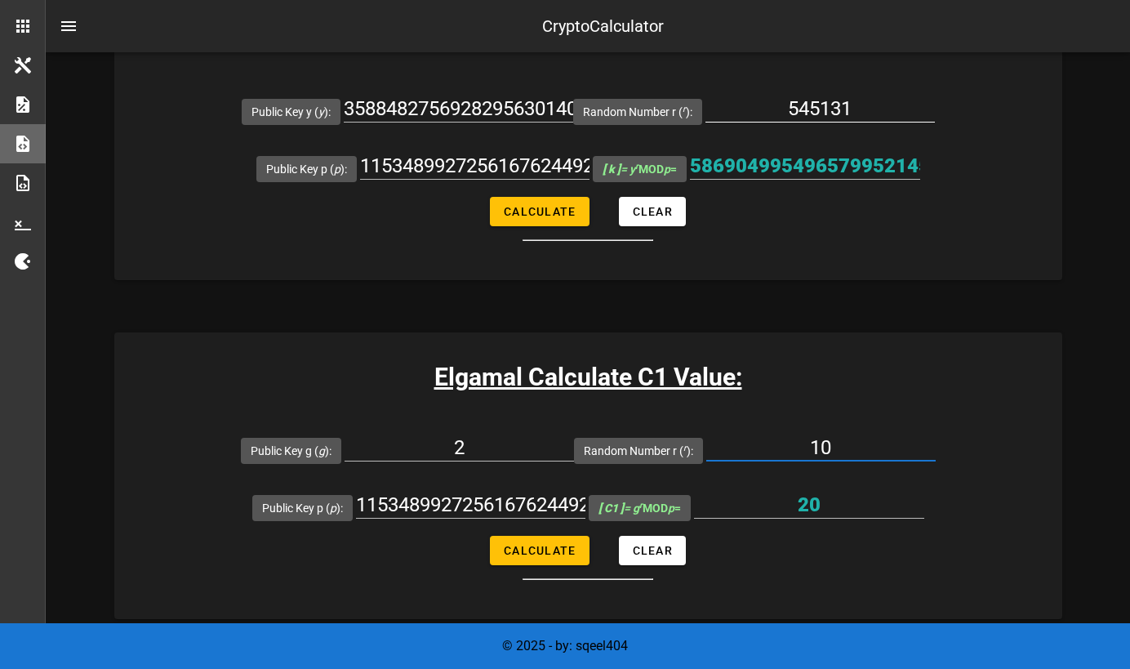
click at [802, 115] on input "545131" at bounding box center [819, 109] width 229 height 26
click at [821, 441] on input "10" at bounding box center [820, 447] width 229 height 26
paste input "545131"
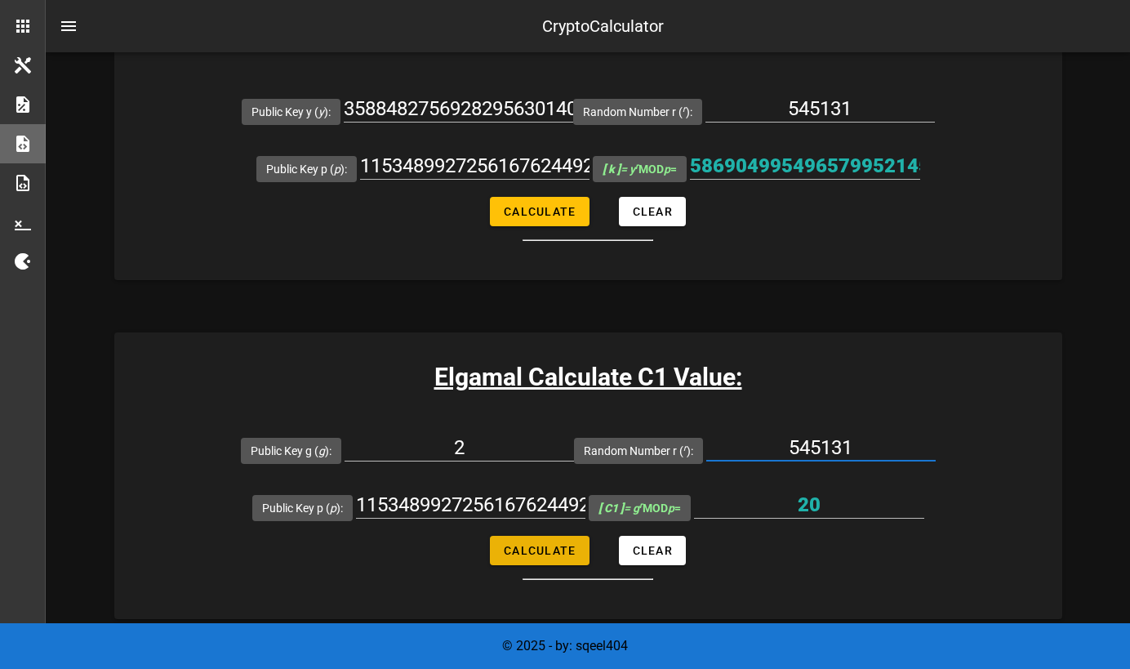
type input "545131"
click at [558, 551] on span "Calculate" at bounding box center [539, 550] width 73 height 13
type input "6142434979895394006169582082273786429983050412298178015103938294913407878922849…"
click at [829, 505] on input "6142434979895394006169582082273786429983050412298178015103938294913407878922849…" at bounding box center [809, 504] width 230 height 26
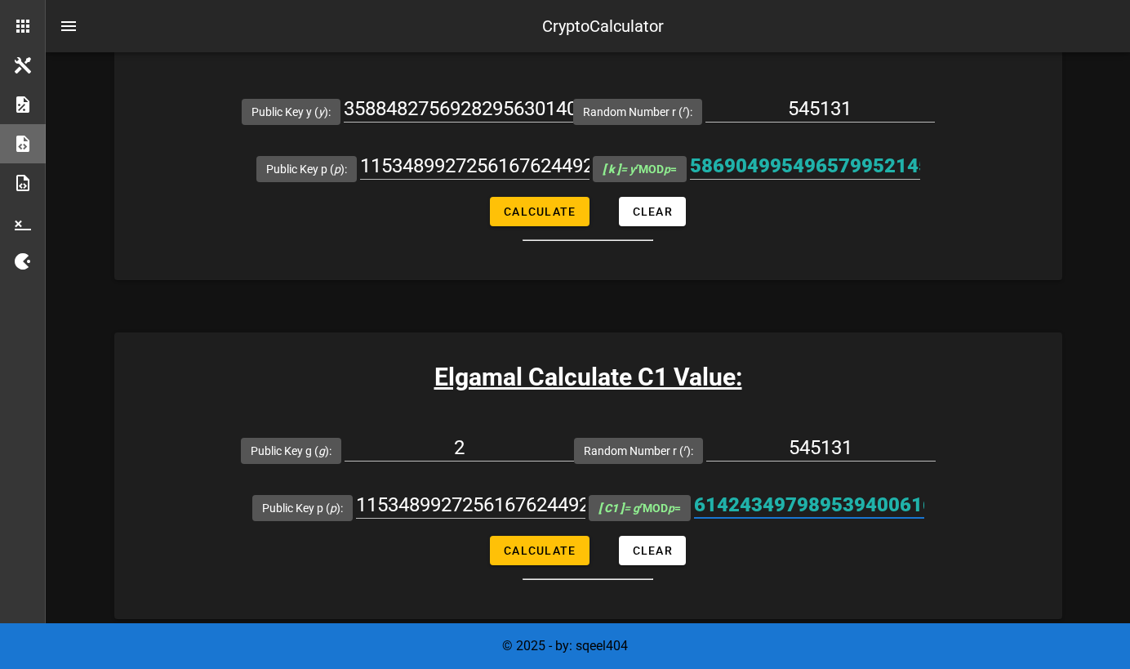
click at [829, 505] on input "6142434979895394006169582082273786429983050412298178015103938294913407878922849…" at bounding box center [809, 504] width 230 height 26
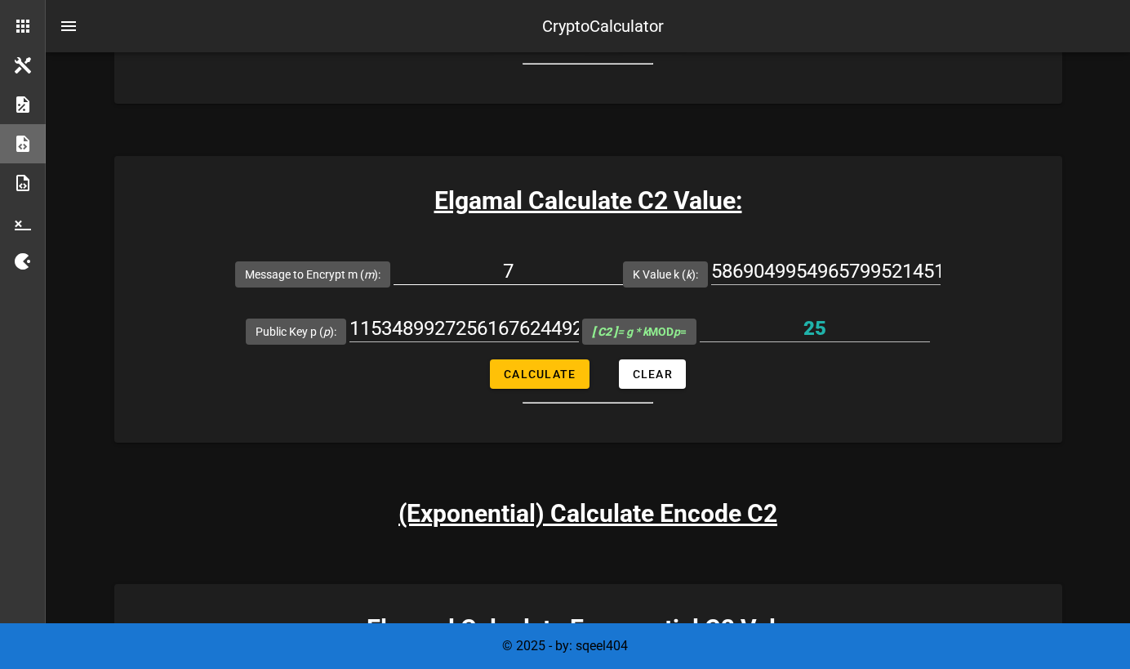
scroll to position [1286, 0]
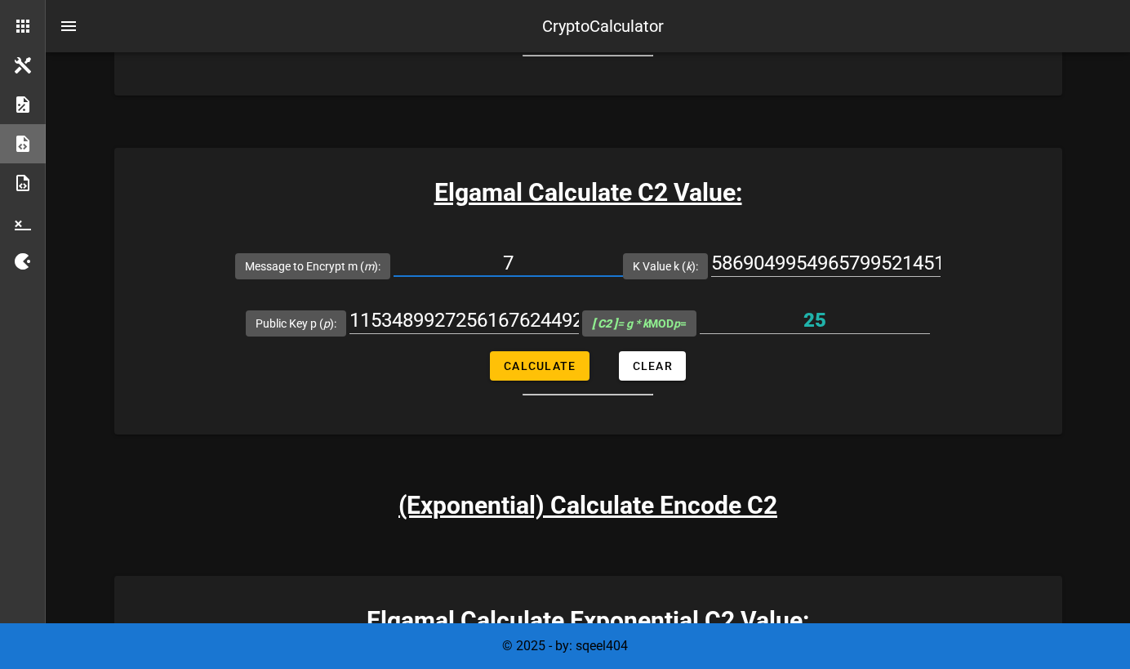
click at [513, 257] on input "7" at bounding box center [507, 263] width 229 height 26
click at [815, 318] on input "25" at bounding box center [815, 320] width 230 height 26
click at [517, 264] on input "7" at bounding box center [507, 263] width 229 height 26
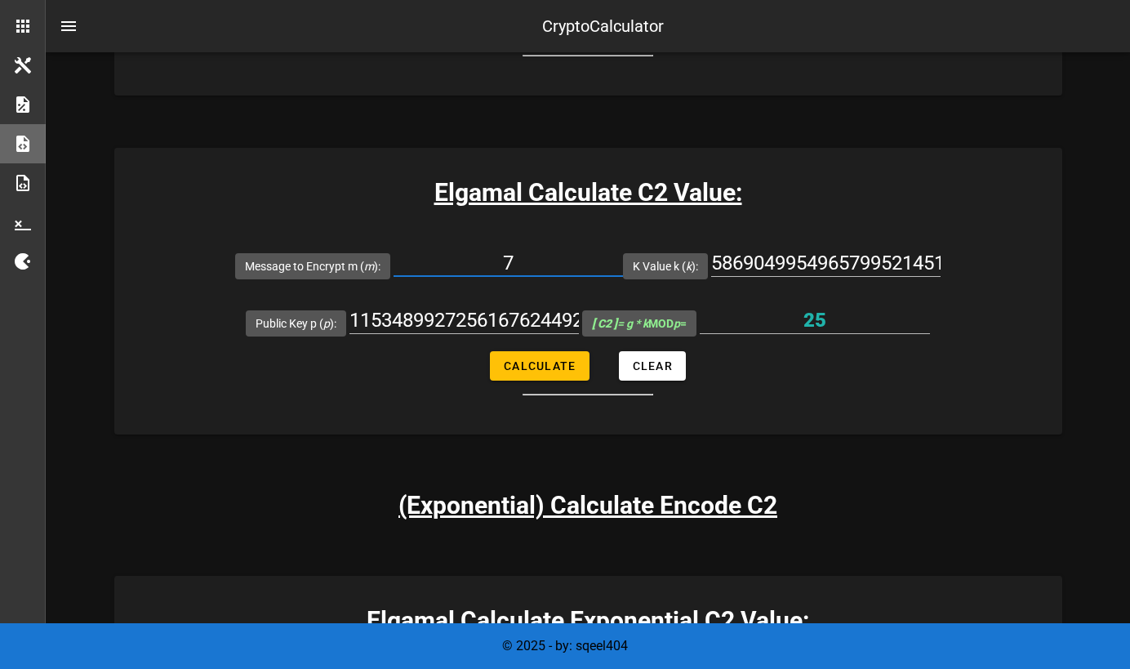
paste input "3200"
type input "3200"
click at [565, 366] on span "Calculate" at bounding box center [539, 365] width 73 height 13
type input "2143840160149541904792056516198173168418157817903770514066657563656375919446585…"
click at [798, 314] on input "2143840160149541904792056516198173168418157817903770514066657563656375919446585…" at bounding box center [815, 320] width 230 height 26
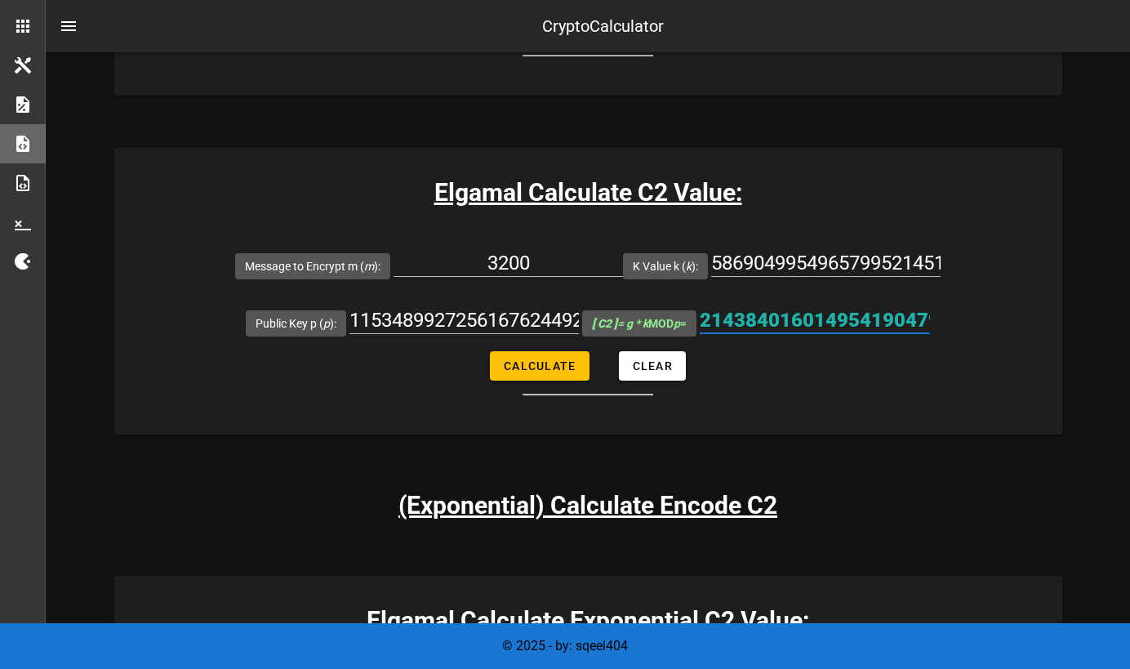
click at [798, 314] on input "2143840160149541904792056516198173168418157817903770514066657563656375919446585…" at bounding box center [815, 320] width 230 height 26
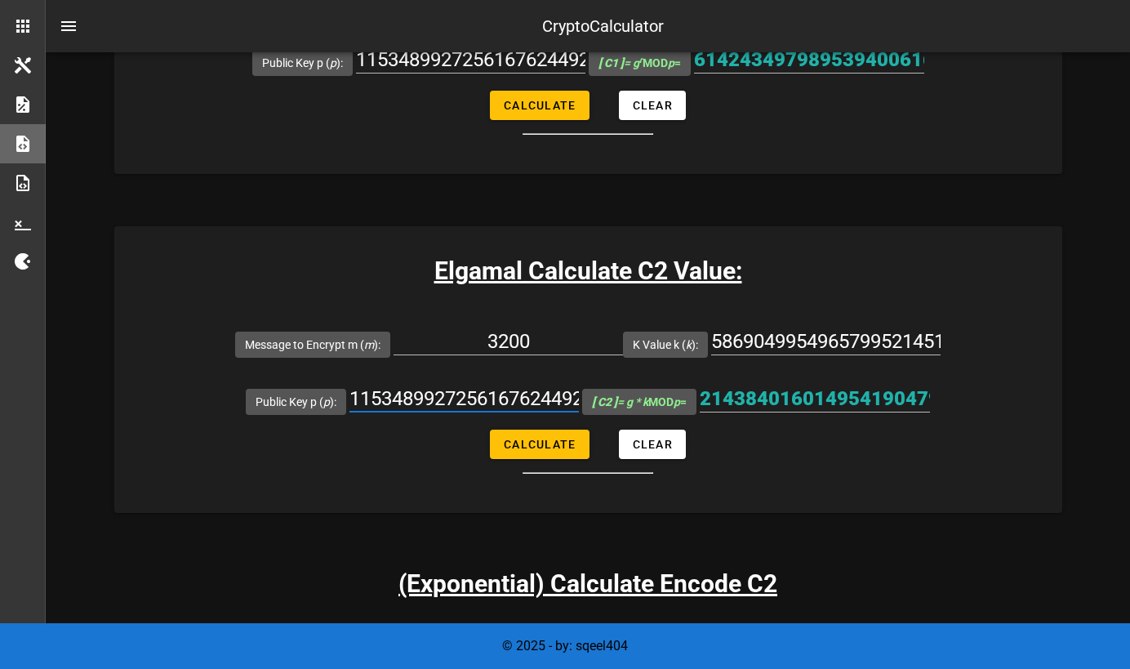
click at [475, 390] on input "1153489927256167624492531371701433174049009453260983495981434692190568986986226…" at bounding box center [463, 398] width 229 height 26
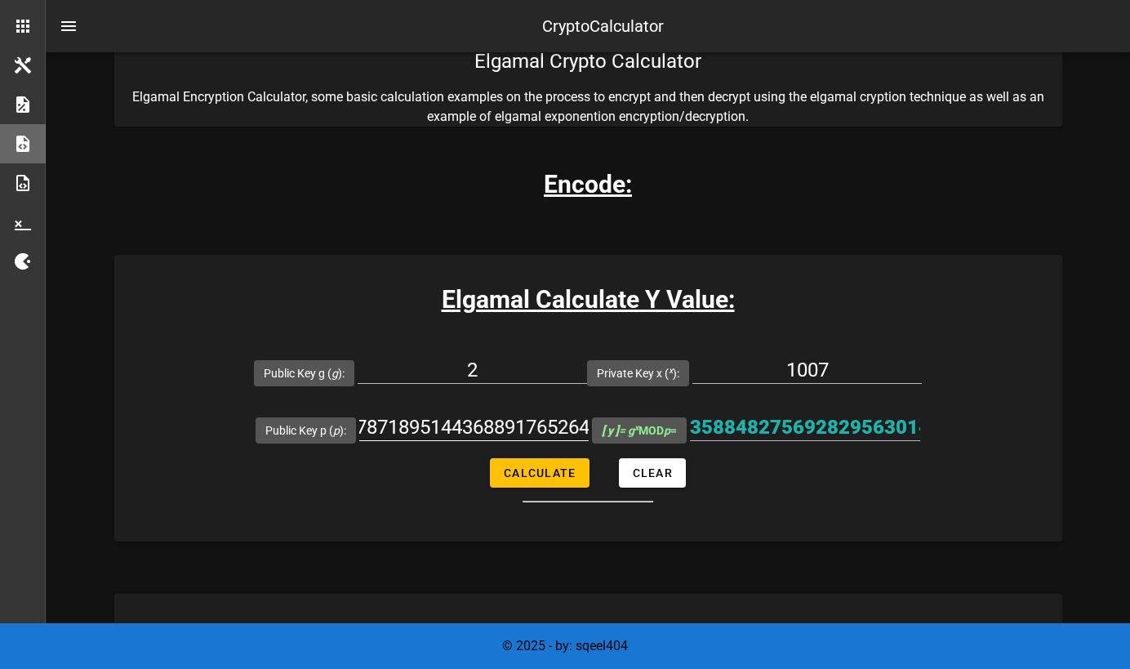
scroll to position [0, 1492]
click at [762, 429] on input "3588482756928295630140943685051615894367297718030112874166464509736235480183708…" at bounding box center [805, 427] width 230 height 26
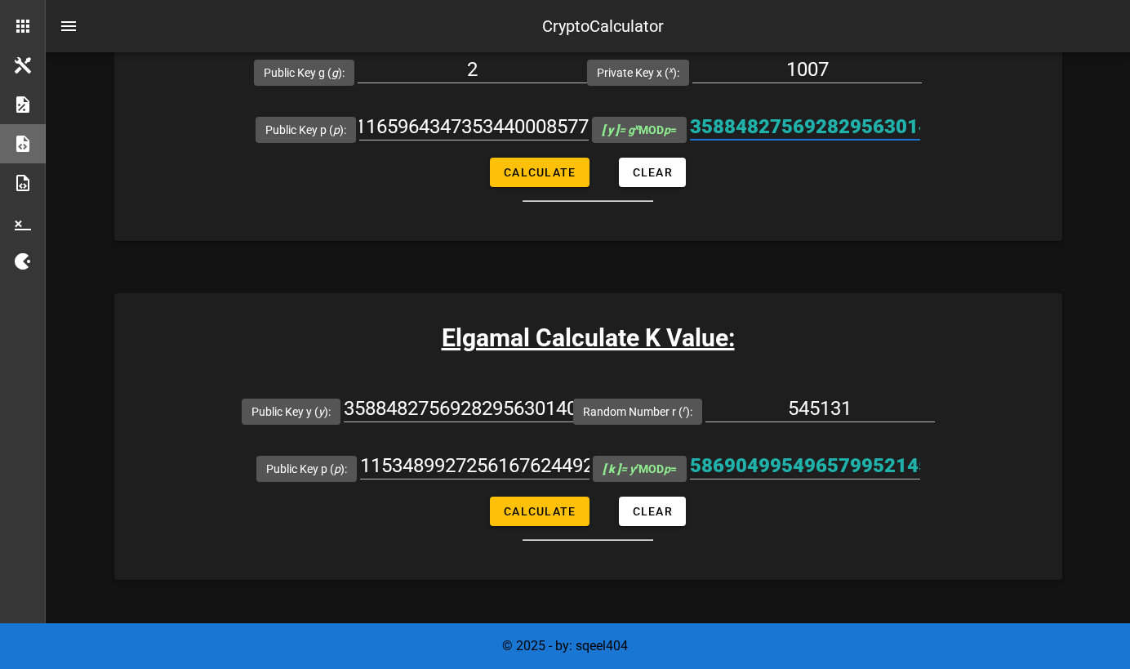
scroll to position [464, 0]
click at [464, 410] on input "3588482756928295630140943685051615894367297718030112874166464509736235480183708…" at bounding box center [458, 408] width 229 height 26
click at [491, 398] on input "3588482756928295630140943685051615894367297718030112874166464509736235480183708…" at bounding box center [458, 408] width 229 height 26
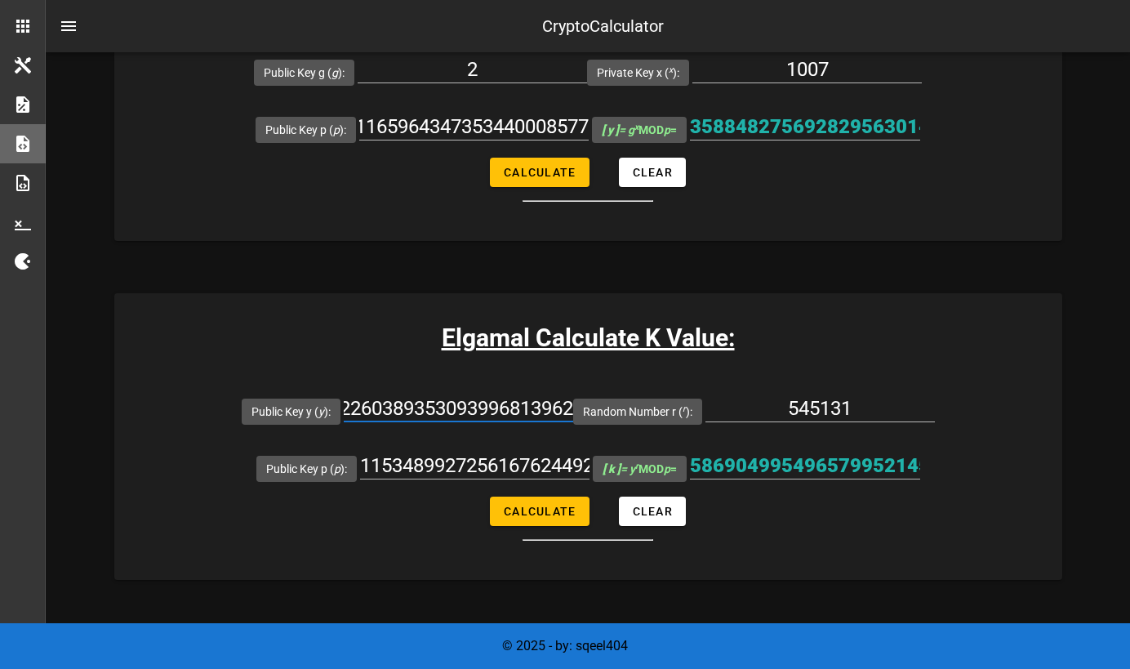
click at [491, 398] on input "3588482756928295630140943685051615894367297718030112874166464509736235480183708…" at bounding box center [458, 408] width 229 height 26
click at [384, 358] on div "Elgamal Calculate K Value: Public Key y ( y ): 35884827569282956301409436850516…" at bounding box center [588, 436] width 948 height 287
click at [837, 404] on input "545131" at bounding box center [819, 408] width 229 height 26
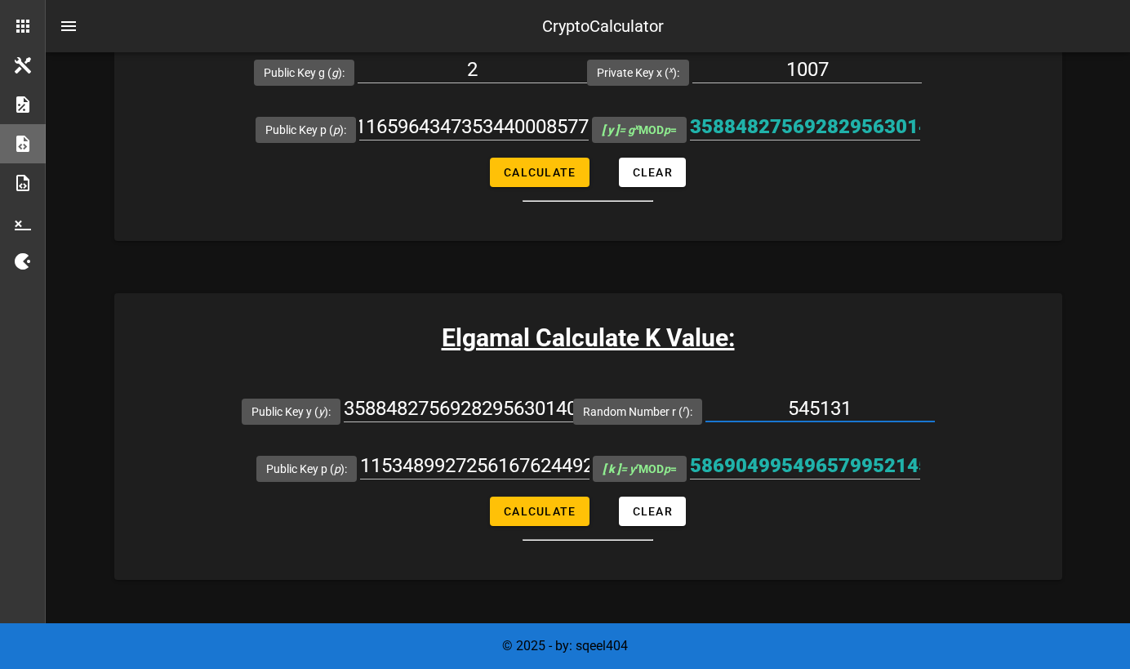
click at [837, 404] on input "545131" at bounding box center [819, 408] width 229 height 26
click at [548, 506] on span "Calculate" at bounding box center [539, 510] width 73 height 13
type input "5869049954965799521451000871192353202089466267783348464091194827008162338767254…"
click at [740, 458] on input "5869049954965799521451000871192353202089466267783348464091194827008162338767254…" at bounding box center [805, 465] width 230 height 26
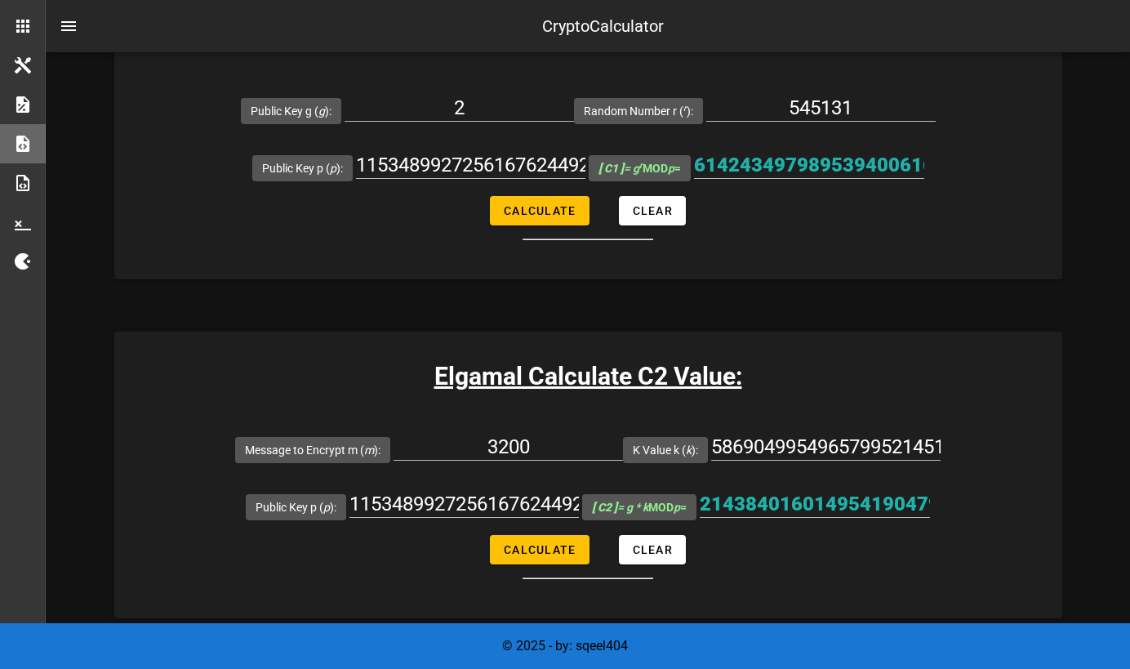
scroll to position [1107, 0]
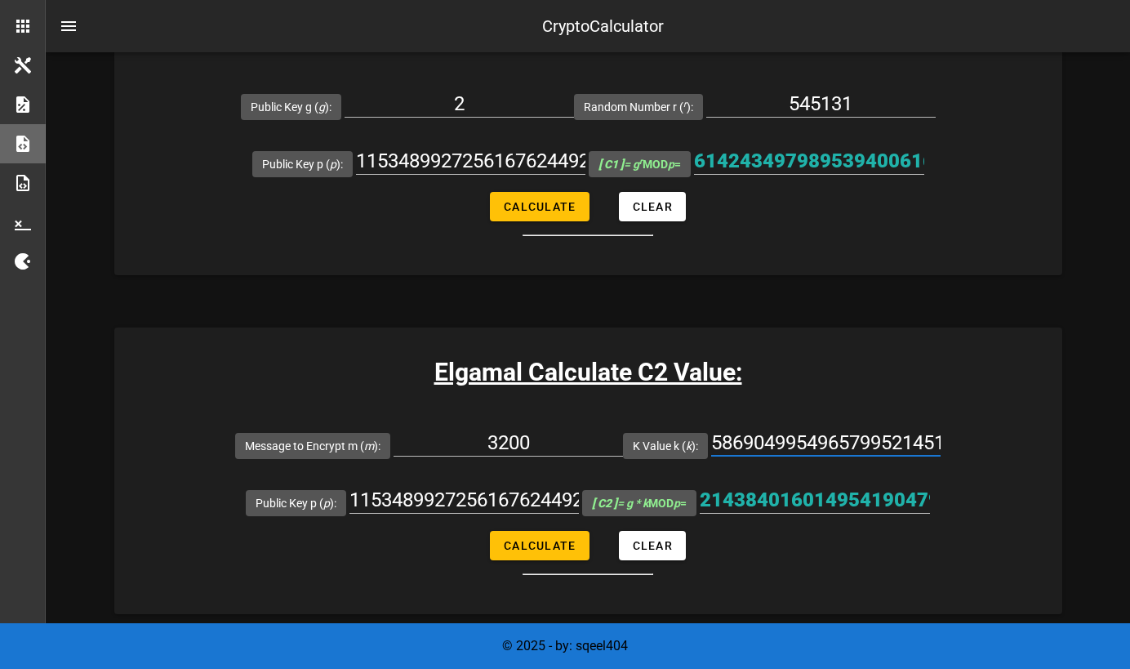
click at [777, 439] on input "5869049954965799521451000871192353202089466267783348464091194827008162338767254…" at bounding box center [825, 442] width 229 height 26
click at [817, 416] on div "5869049954965799521451000871192353202089466267783348464091194827008162338767254…" at bounding box center [825, 444] width 229 height 57
click at [533, 544] on span "Calculate" at bounding box center [539, 545] width 73 height 13
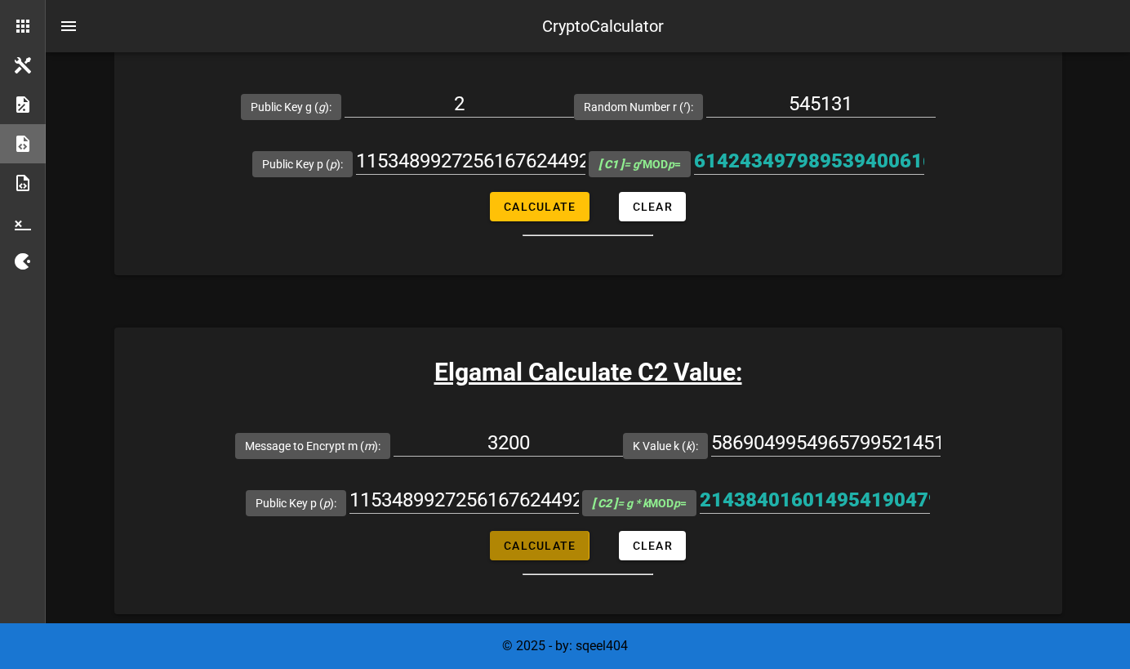
type input "2143840160149541904792056516198173168418157817903770514066657563656375919446585…"
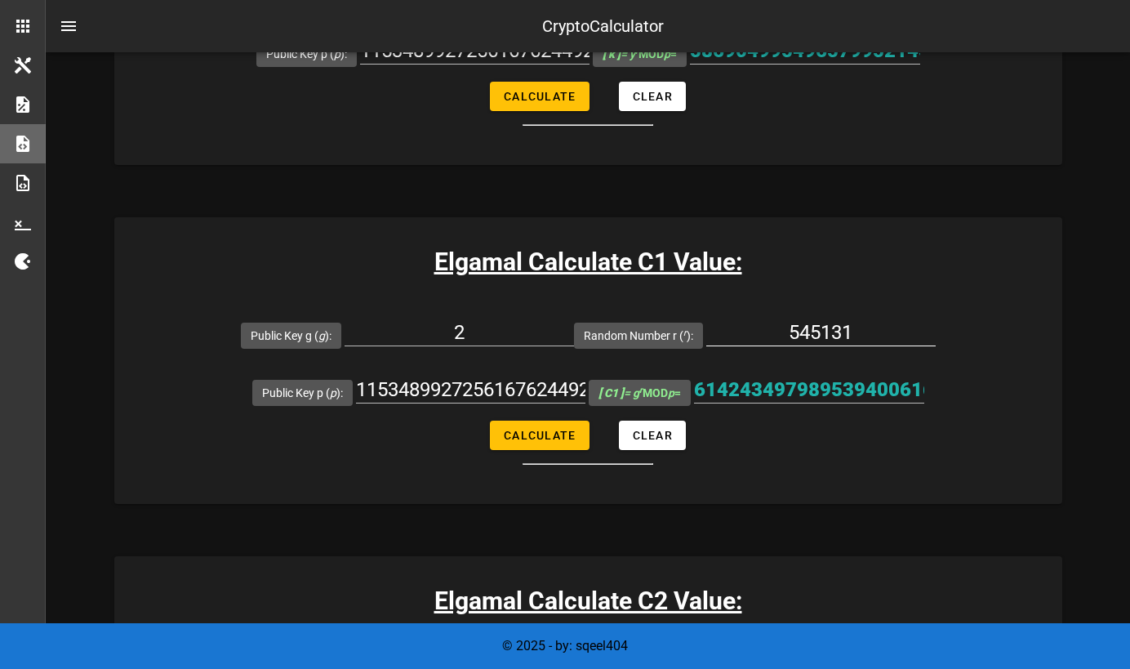
scroll to position [877, 0]
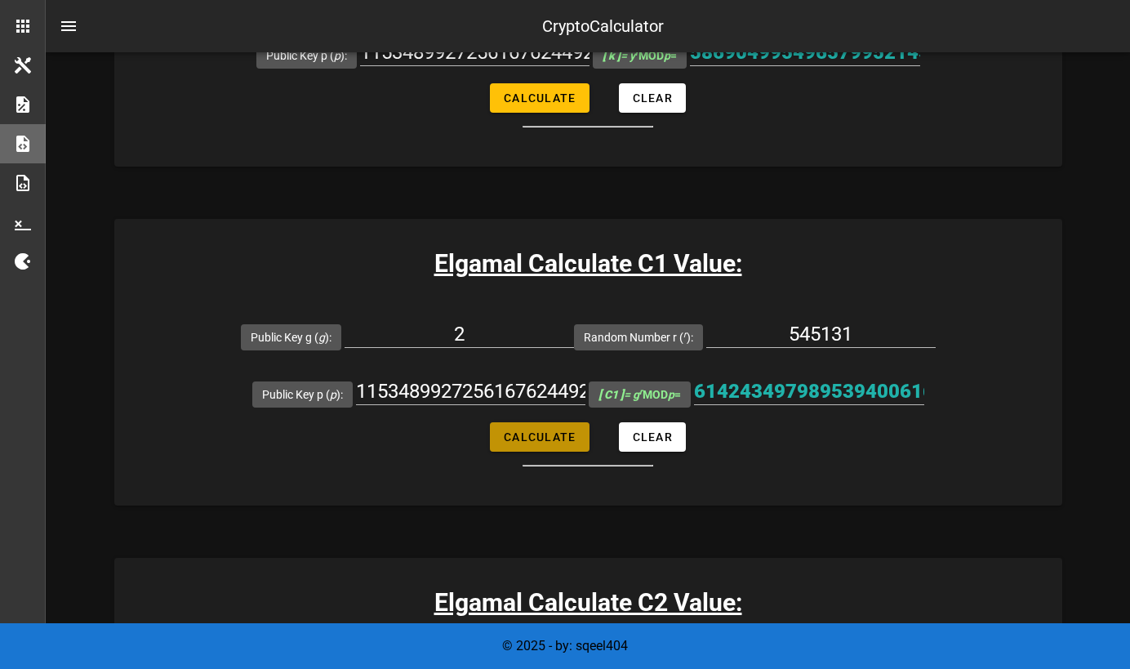
click at [527, 433] on span "Calculate" at bounding box center [539, 436] width 73 height 13
type input "6142434979895394006169582082273786429983050412298178015103938294913407878922849…"
click at [789, 386] on input "6142434979895394006169582082273786429983050412298178015103938294913407878922849…" at bounding box center [809, 391] width 230 height 26
click at [971, 457] on form "Public Key g ( g ): 2 Random Number r ( r ): 545131 Public Key p ( p ): 1153489…" at bounding box center [588, 387] width 948 height 158
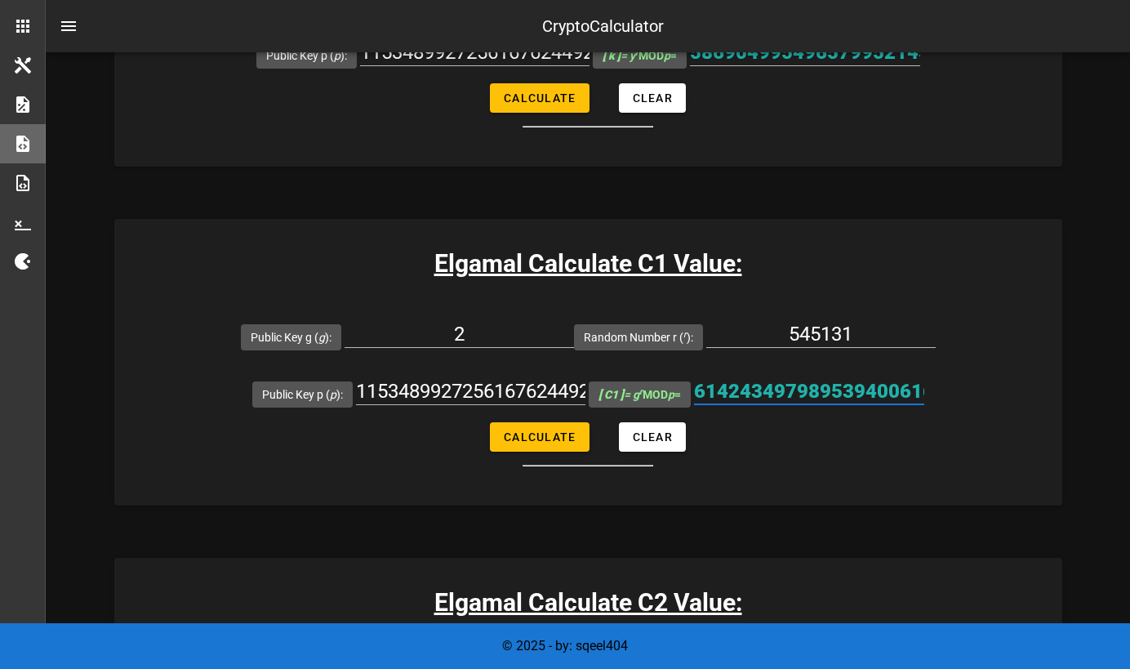
click at [851, 401] on input "6142434979895394006169582082273786429983050412298178015103938294913407878922849…" at bounding box center [809, 391] width 230 height 26
click at [851, 400] on input "6142434979895394006169582082273786429983050412298178015103938294913407878922849…" at bounding box center [809, 391] width 230 height 26
